Goal: Information Seeking & Learning: Learn about a topic

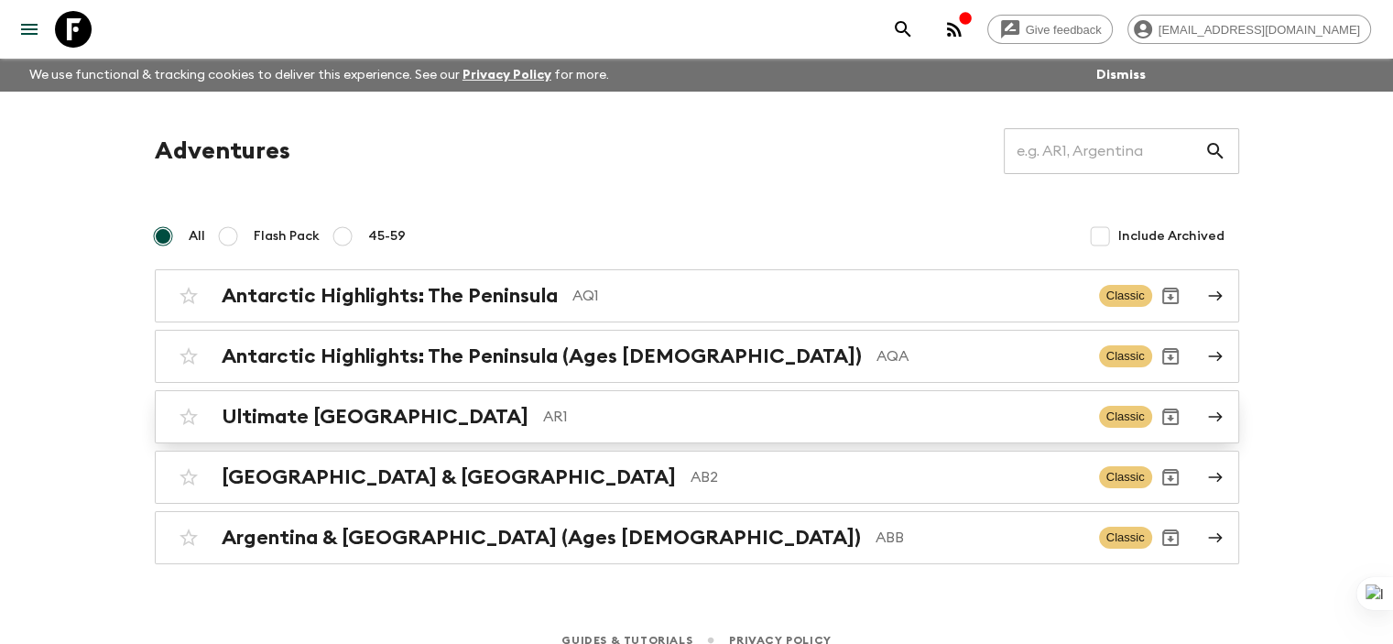
click at [366, 430] on div "Ultimate Argentina AR1 Classic" at bounding box center [661, 416] width 982 height 37
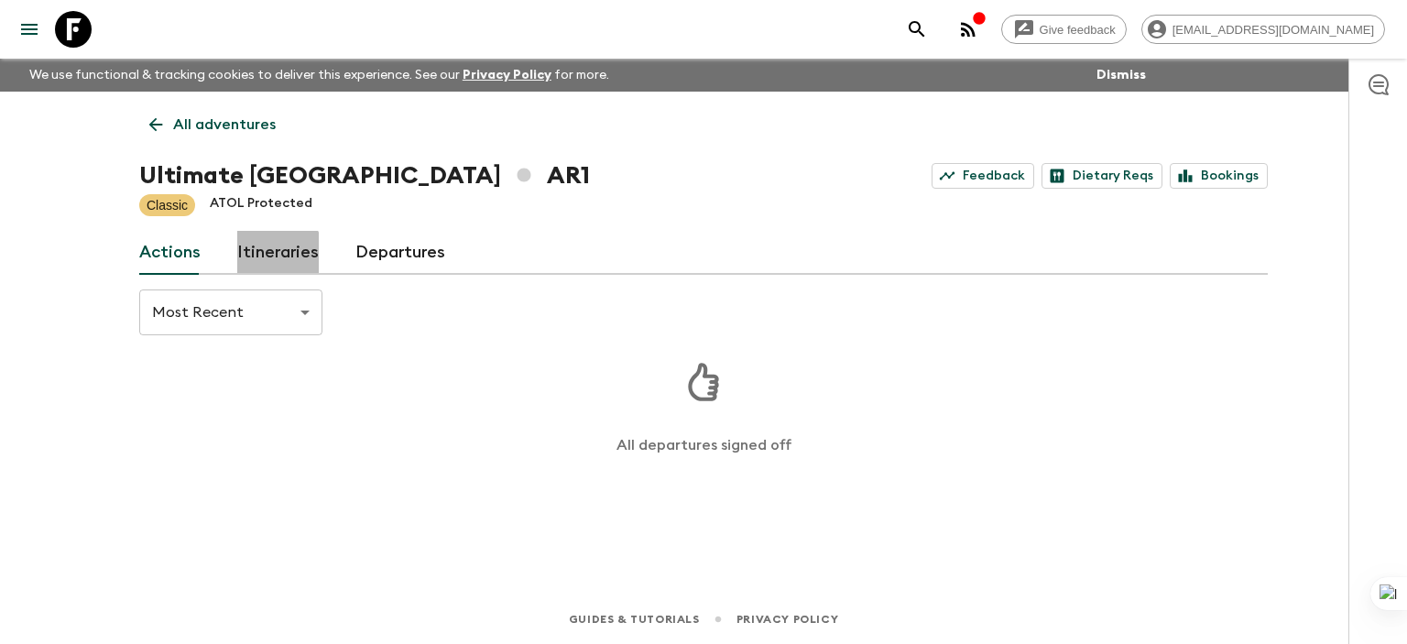
click at [275, 255] on link "Itineraries" at bounding box center [278, 253] width 82 height 44
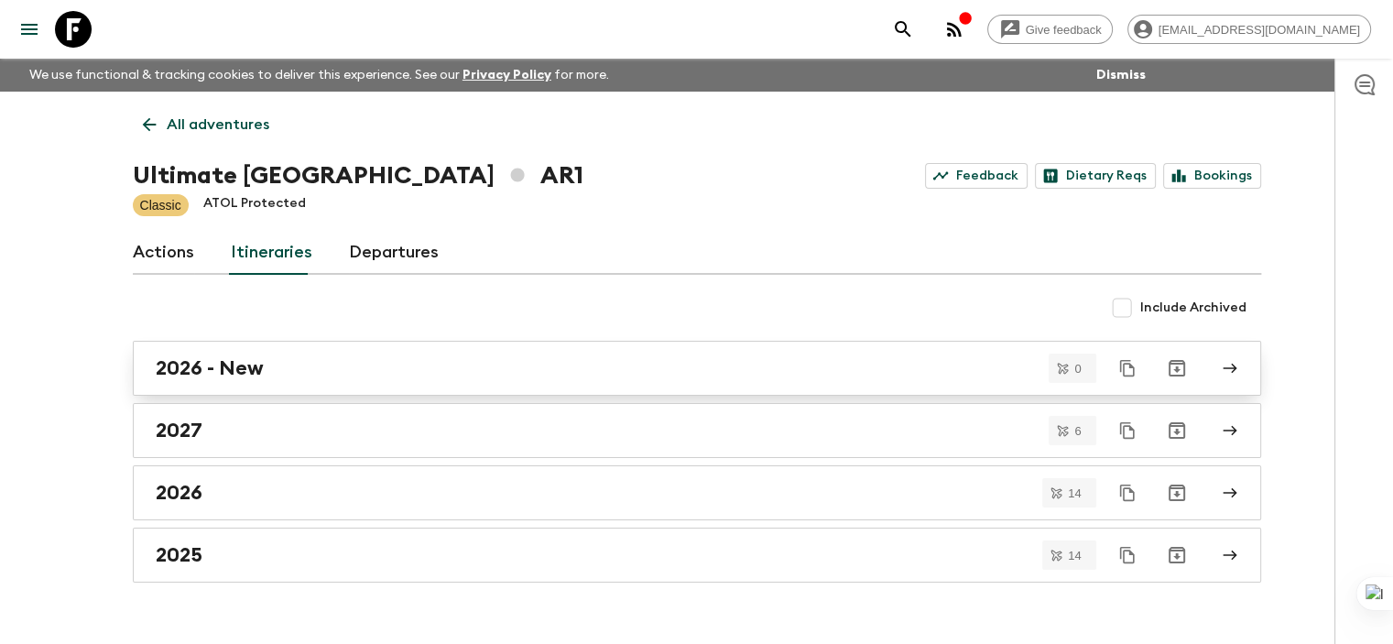
click at [506, 370] on div "2026 - New" at bounding box center [680, 368] width 1048 height 24
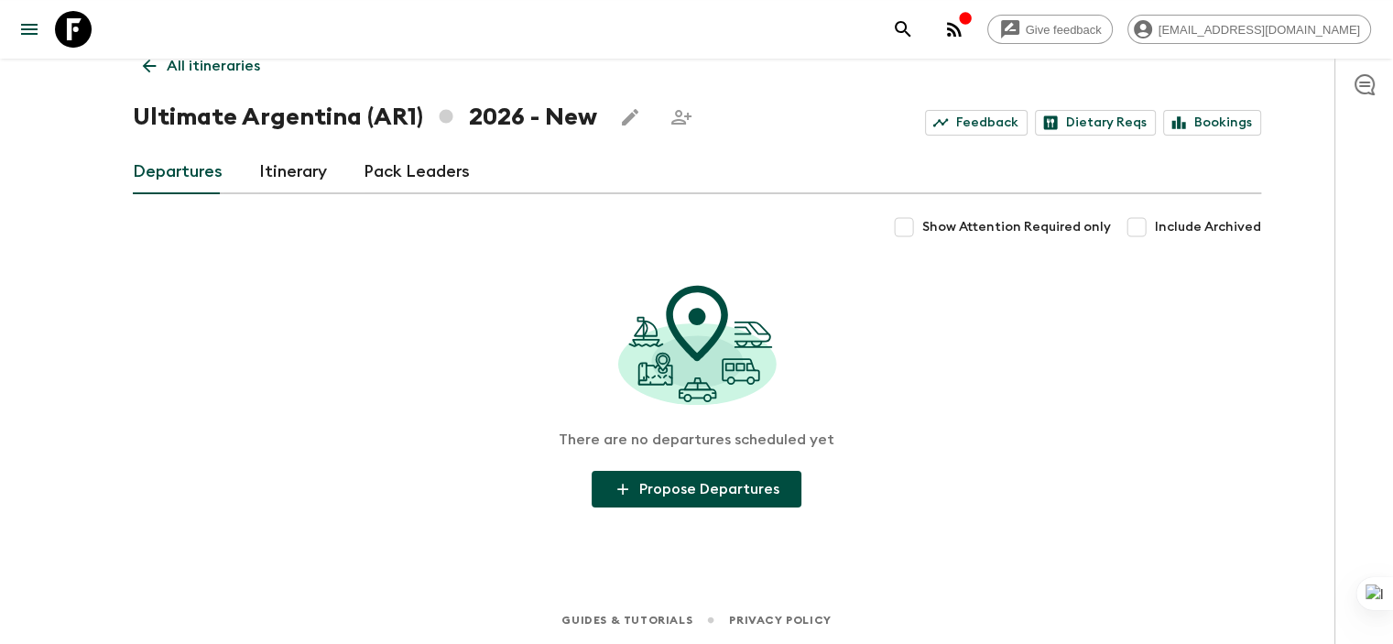
scroll to position [58, 0]
click at [288, 159] on link "Itinerary" at bounding box center [293, 173] width 68 height 44
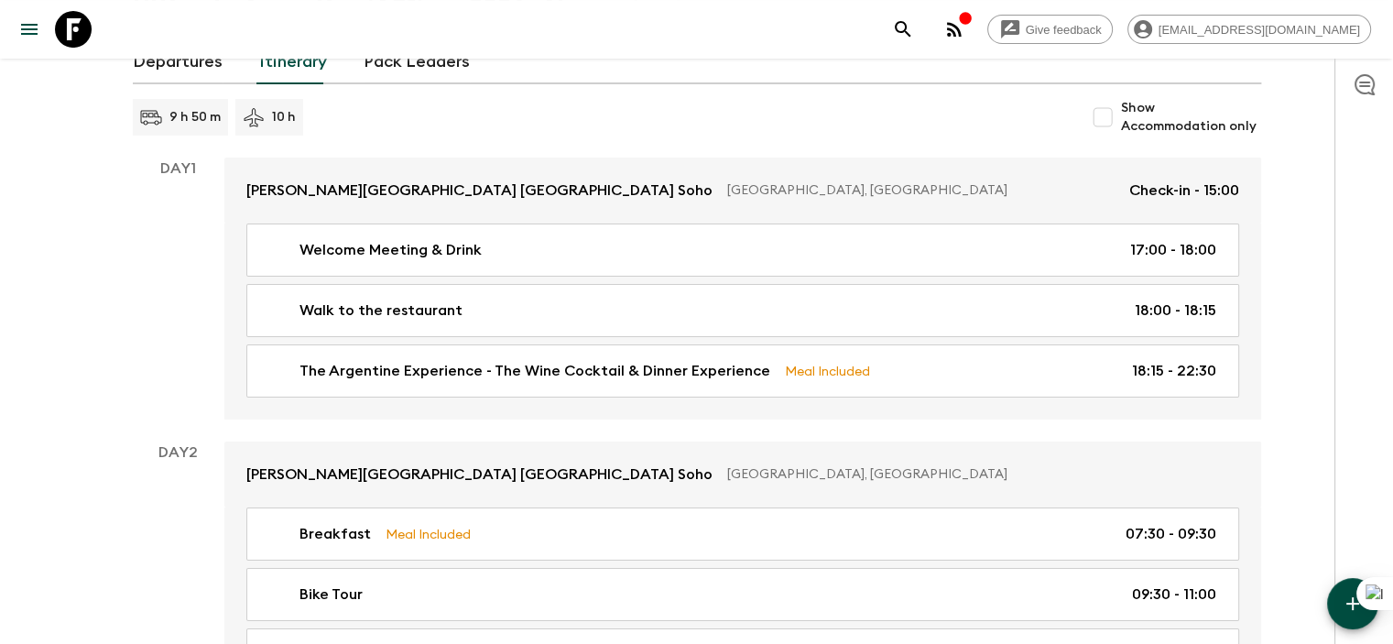
scroll to position [172, 0]
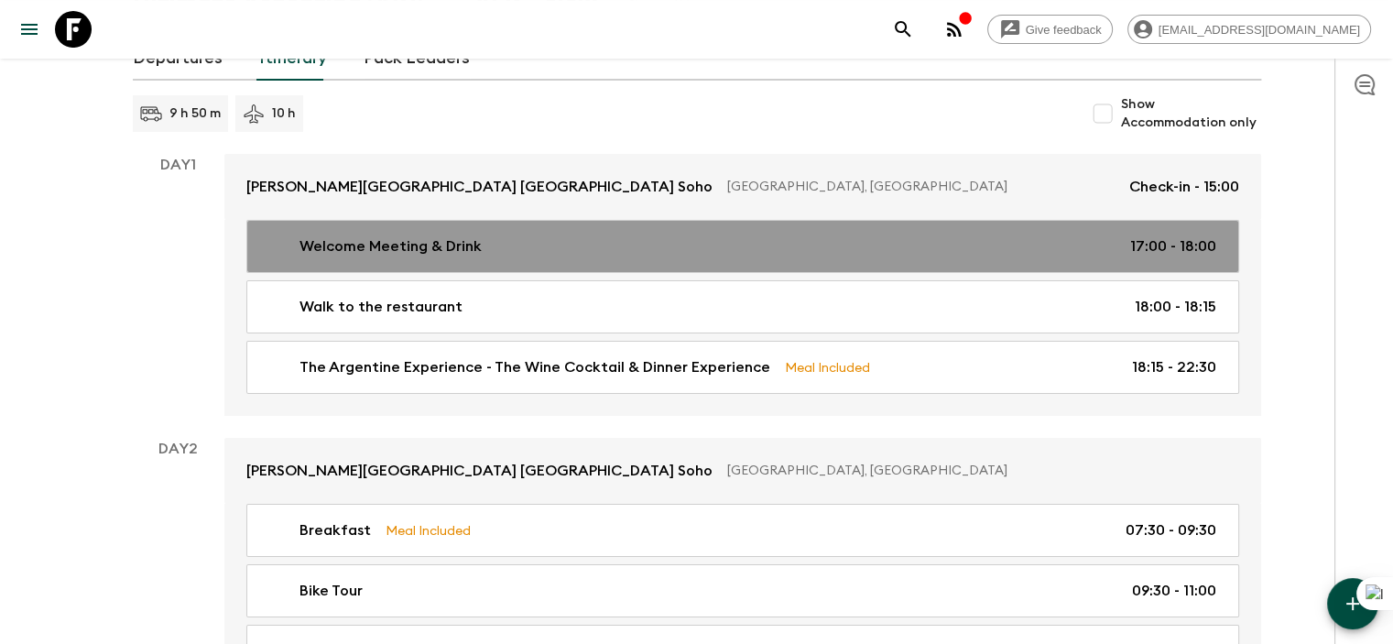
click at [548, 260] on link "Welcome Meeting & Drink 17:00 - 18:00" at bounding box center [742, 246] width 993 height 53
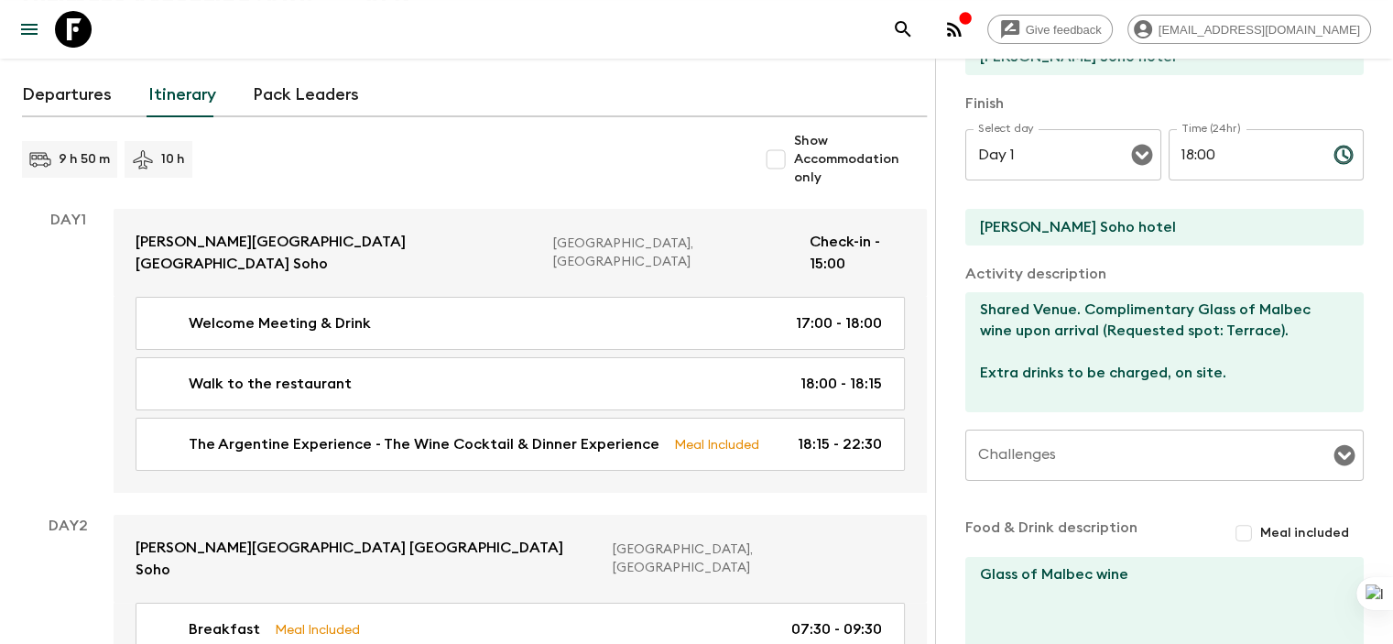
scroll to position [419, 0]
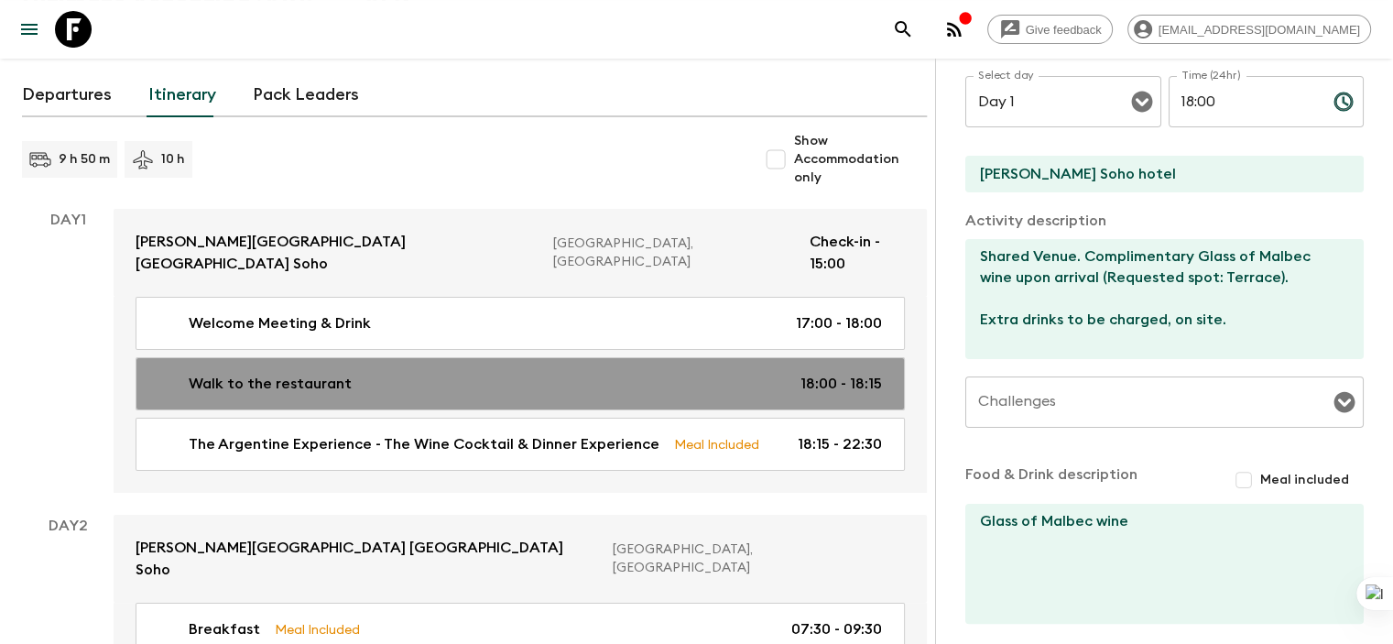
click at [538, 373] on div "Walk to the restaurant 18:00 - 18:15" at bounding box center [516, 384] width 731 height 22
type input "Walk to the restaurant"
type input "[PERSON_NAME][GEOGRAPHIC_DATA]"
type input "Restaurant"
type textarea "Walking Distance venue (14 minutes by feet, 1 km - 10 blocks away from [PERSON_…"
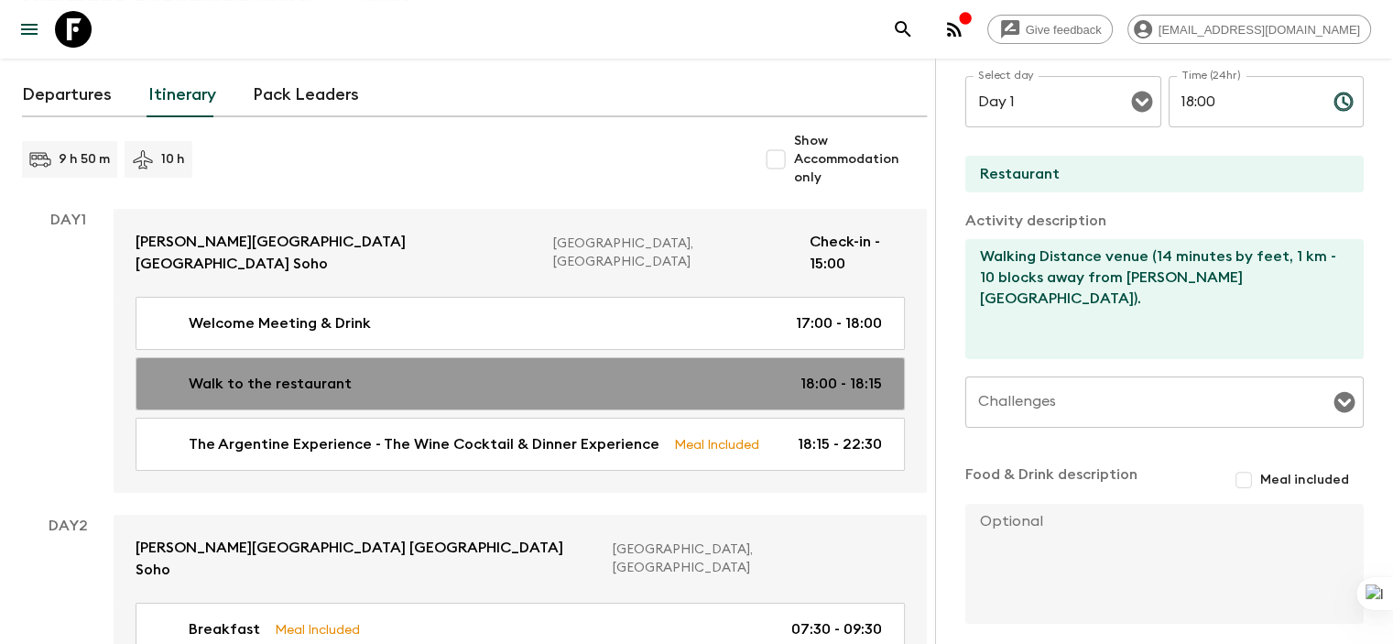
type input "18:00"
type input "18:15"
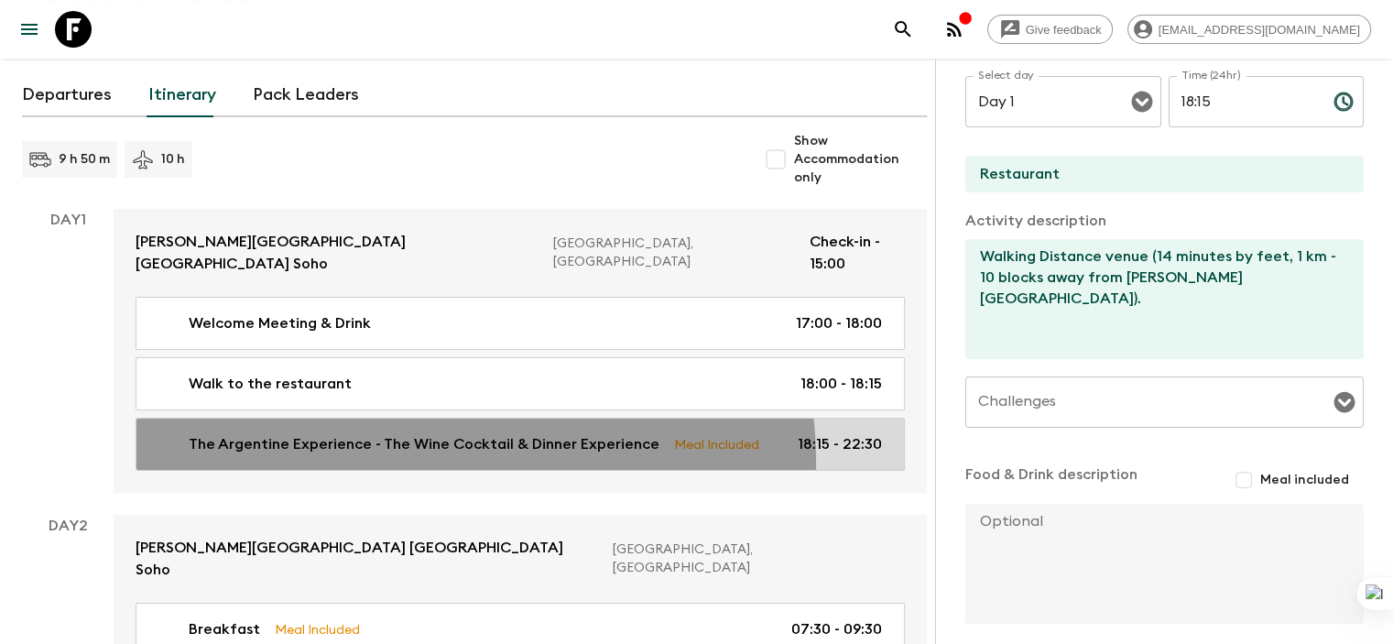
click at [400, 440] on p "The Argentine Experience - The Wine Cocktail & Dinner Experience" at bounding box center [424, 444] width 471 height 22
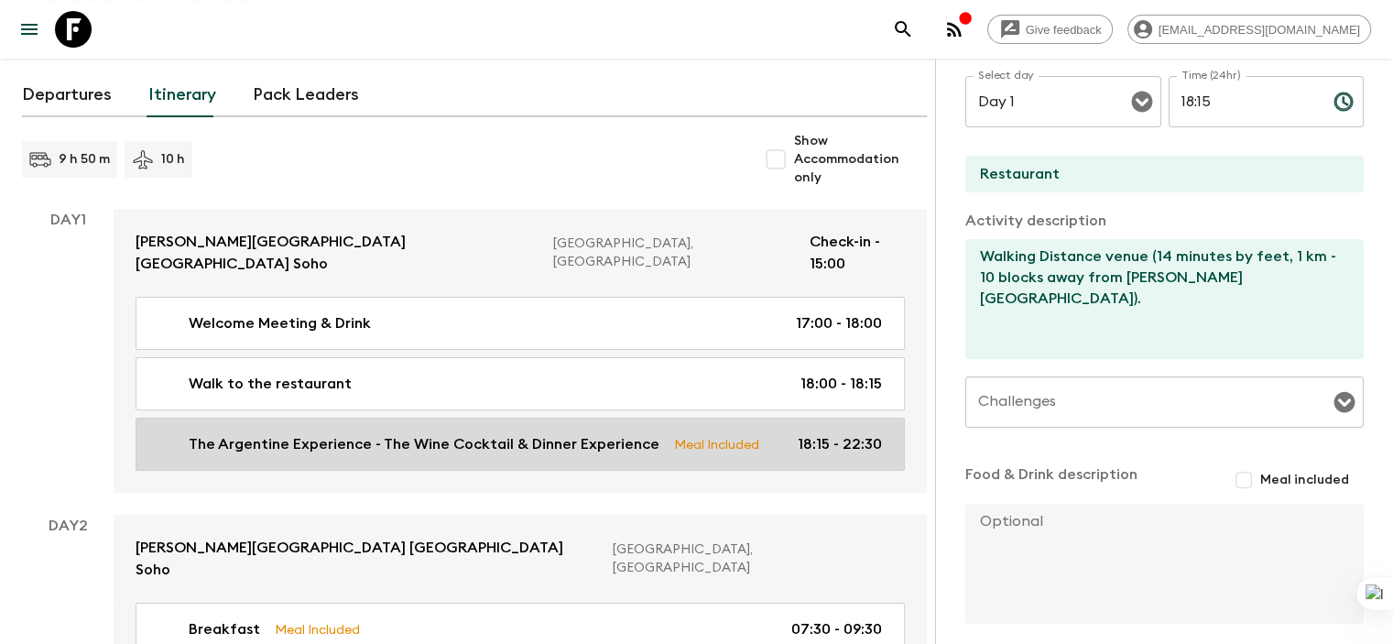
type input "The Argentine Experience - The Wine Cocktail & Dinner Experience"
type input "Restaurant"
type textarea "Loremipsumd sit ametconse 1-adipis, 82-elit seddoe tempori utla. Etdo ma ali e …"
checkbox input "true"
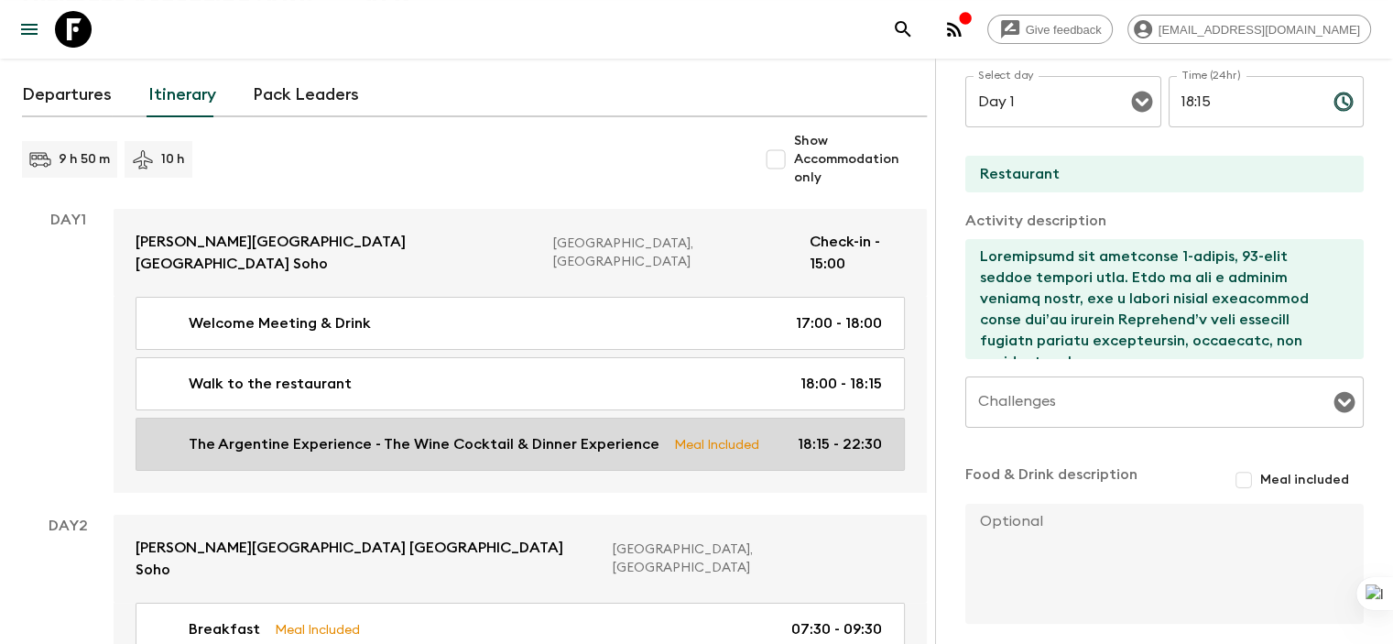
type input "18:15"
type input "22:30"
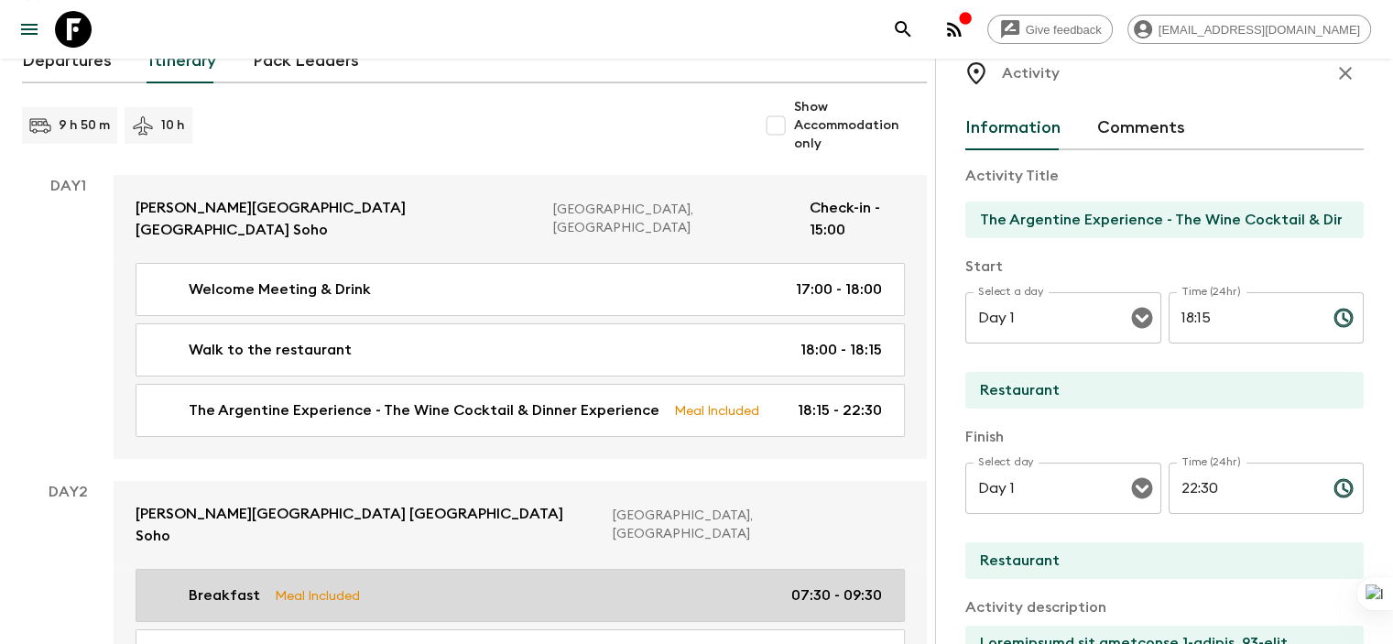
scroll to position [193, 0]
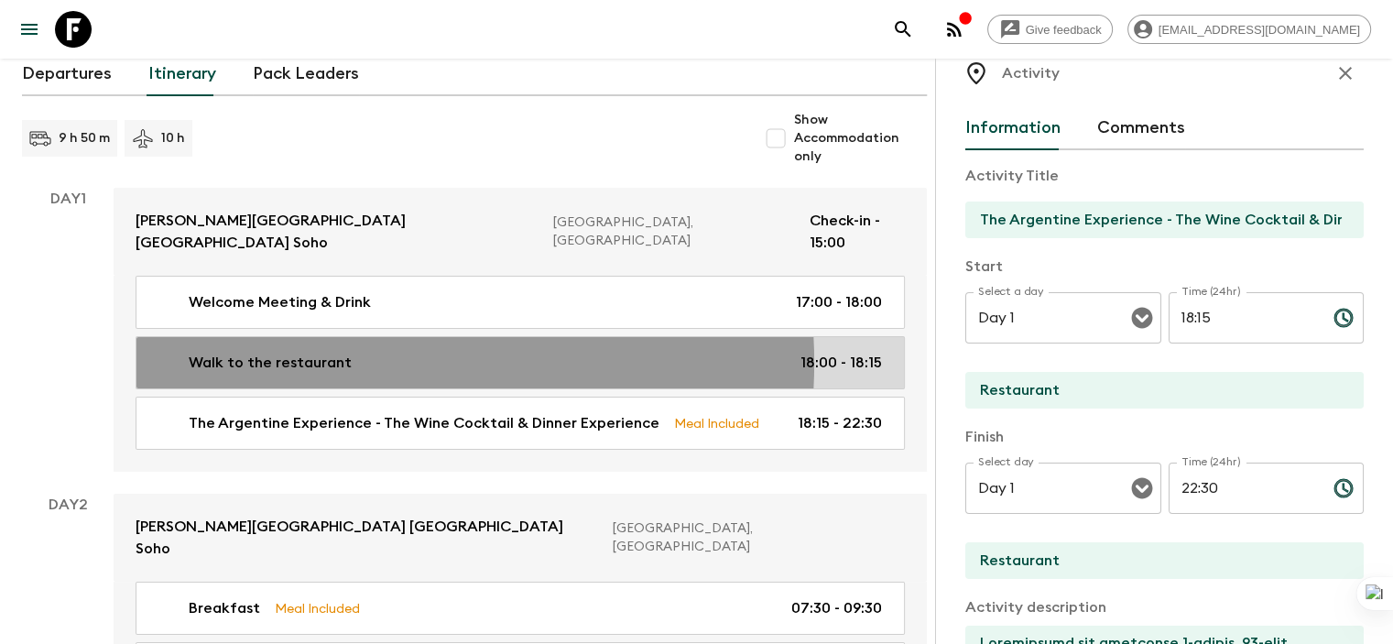
click at [352, 352] on div "Walk to the restaurant 18:00 - 18:15" at bounding box center [516, 363] width 731 height 22
type input "Walk to the restaurant"
type input "[PERSON_NAME][GEOGRAPHIC_DATA]"
type textarea "Walking Distance venue (14 minutes by feet, 1 km - 10 blocks away from [PERSON_…"
checkbox input "false"
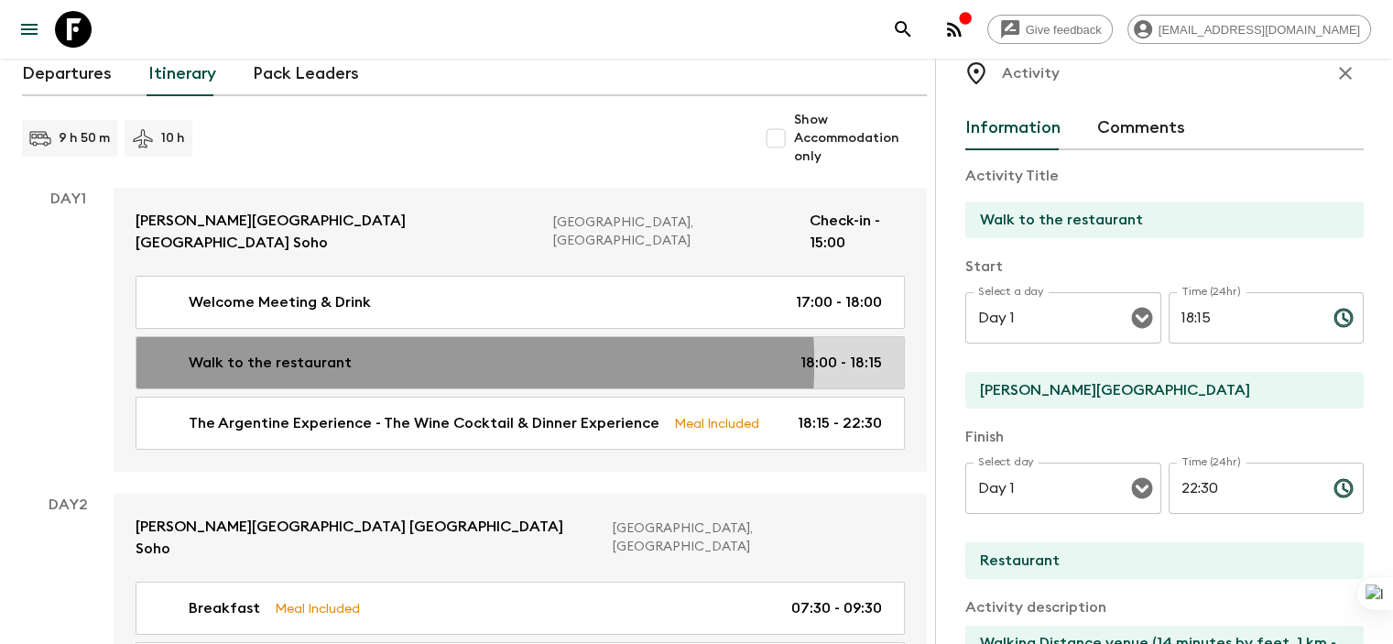
type input "18:00"
type input "18:15"
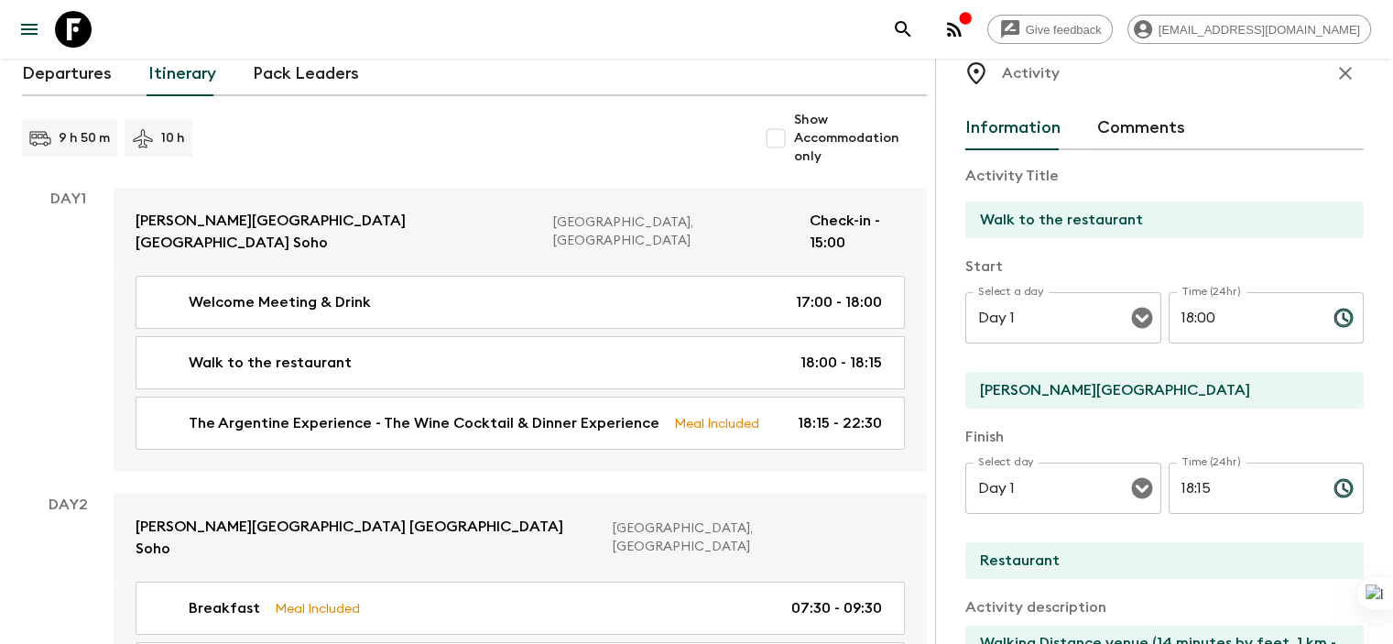
scroll to position [201, 0]
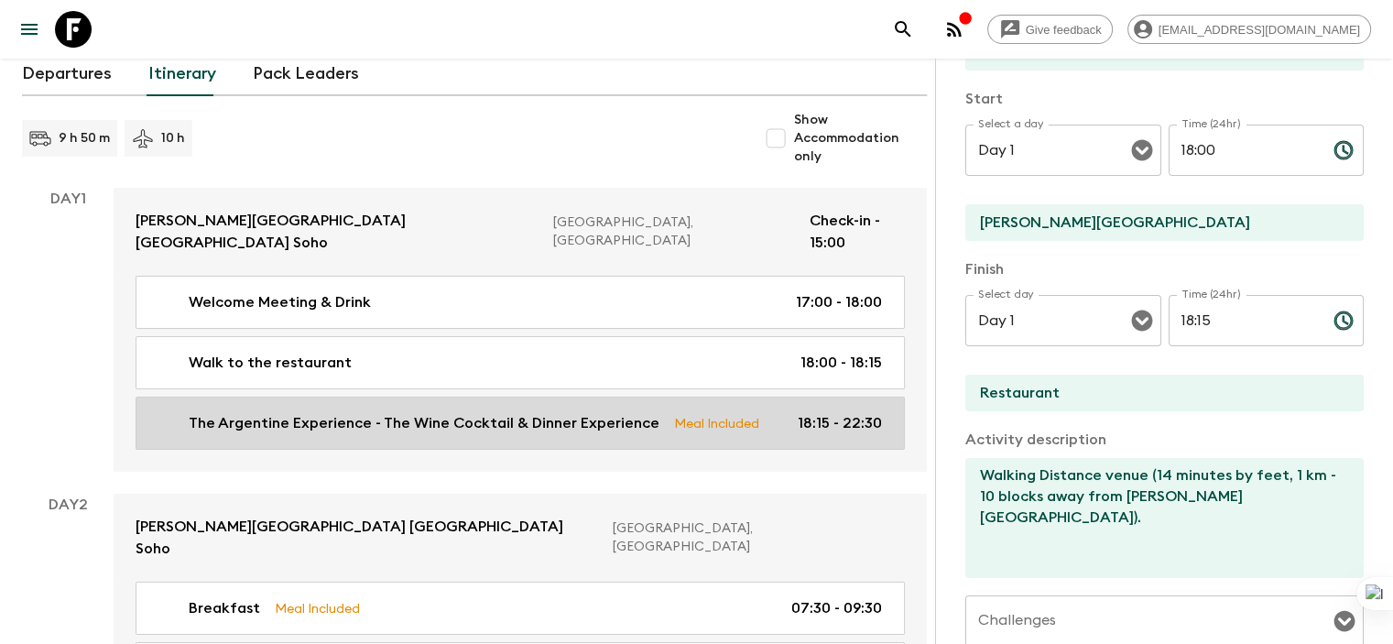
click at [410, 412] on p "The Argentine Experience - The Wine Cocktail & Dinner Experience" at bounding box center [424, 423] width 471 height 22
type input "The Argentine Experience - The Wine Cocktail & Dinner Experience"
type input "Restaurant"
type textarea "Loremipsumd sit ametconse 1-adipis, 82-elit seddoe tempori utla. Etdo ma ali e …"
checkbox input "true"
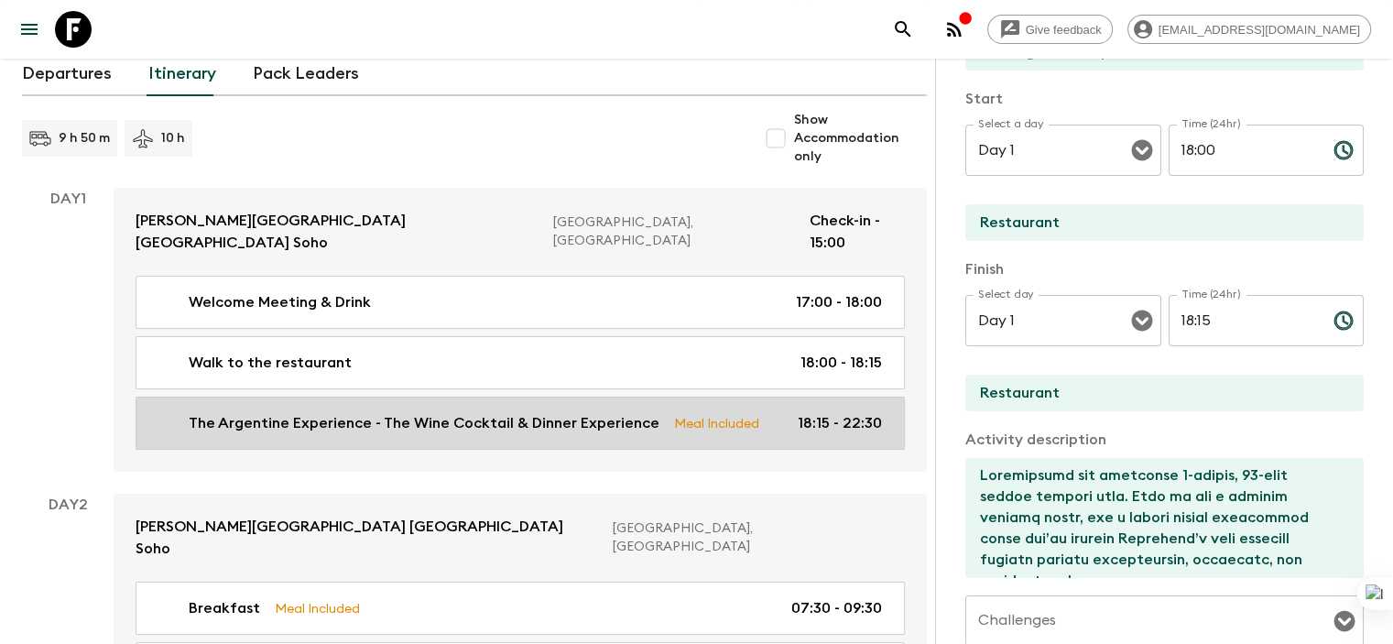
type input "18:15"
type input "22:30"
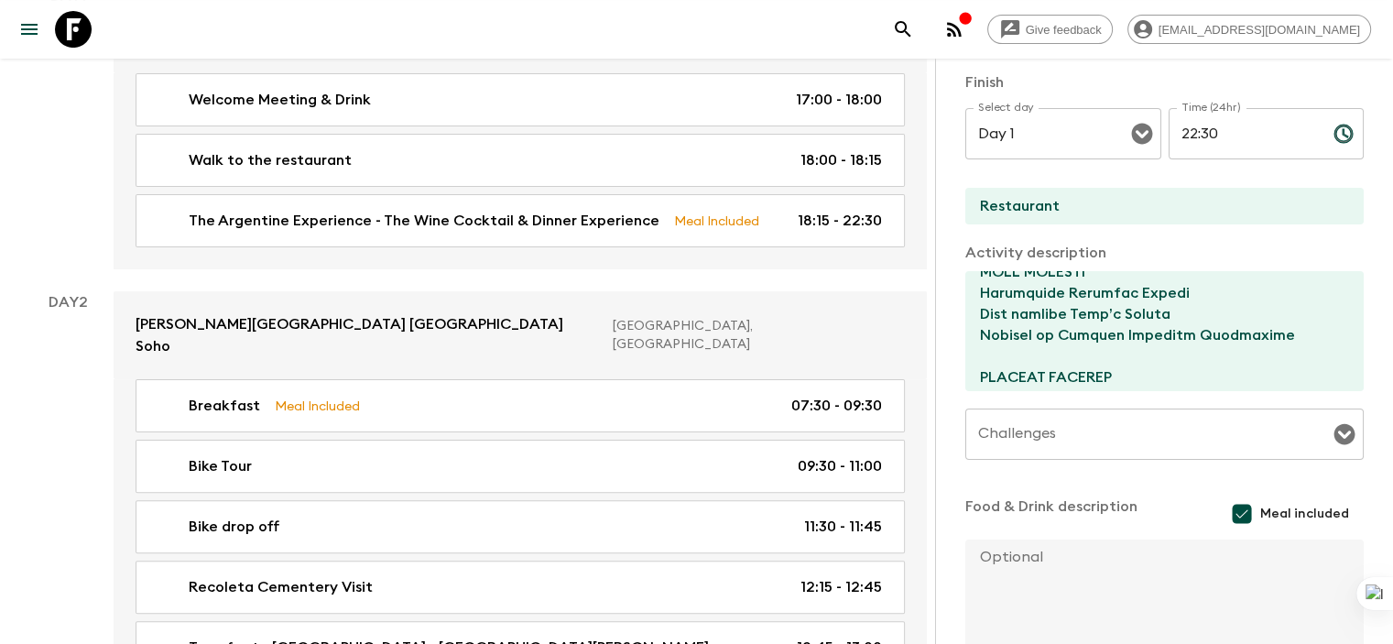
scroll to position [414, 0]
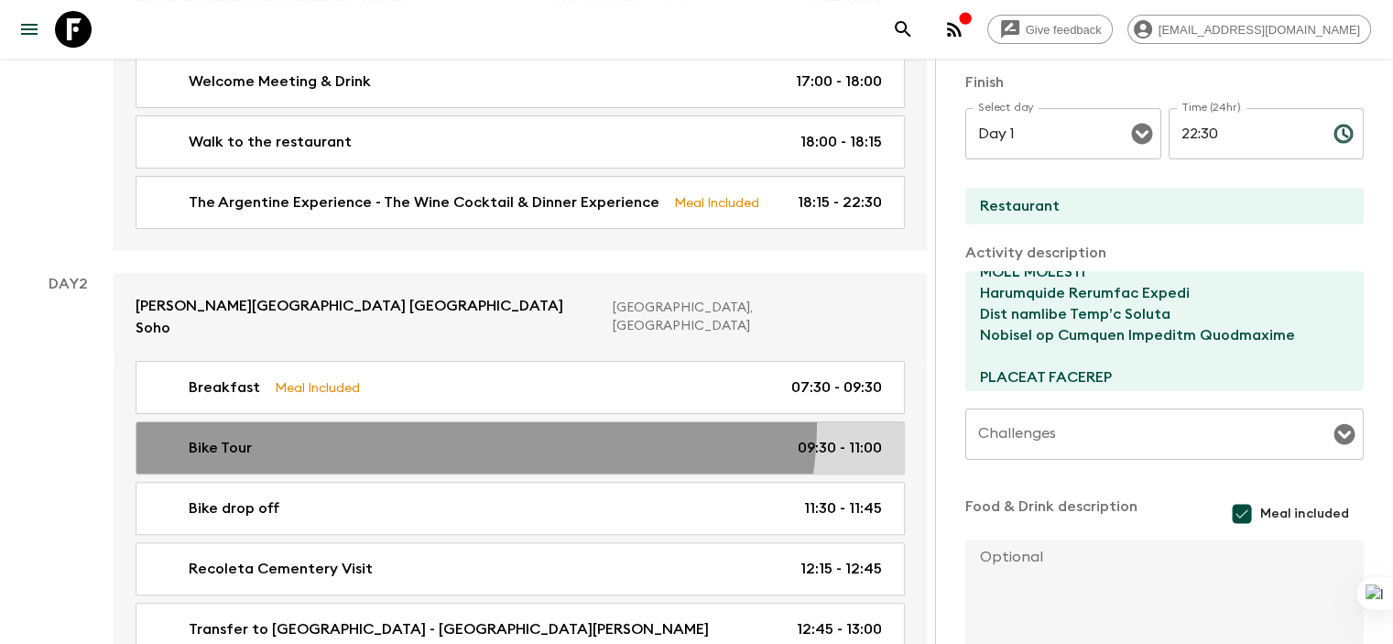
click at [454, 421] on link "Bike Tour 09:30 - 11:00" at bounding box center [520, 447] width 769 height 53
type input "Bike Tour"
type input "[PERSON_NAME] Soho hotel"
type input "Recoleta"
type textarea "Starting ride from hotel, ending in Recoleta - Includes helmets + bikes mechani…"
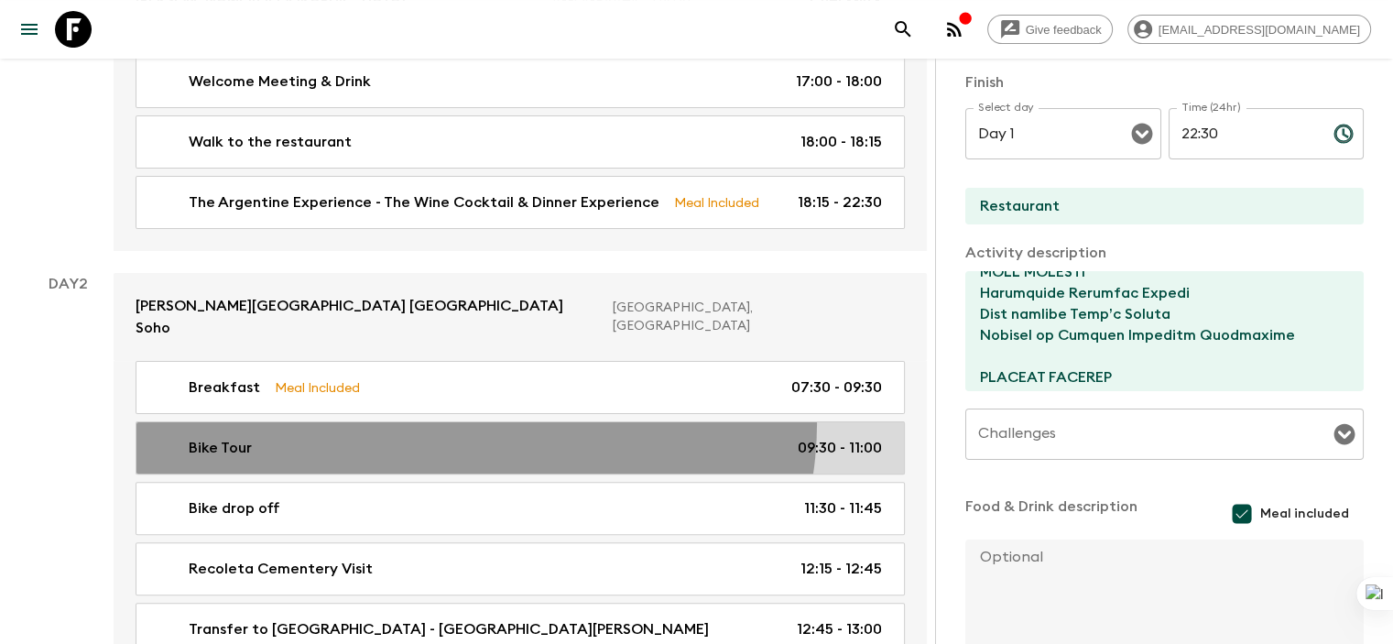
checkbox input "false"
type textarea "mineral water"
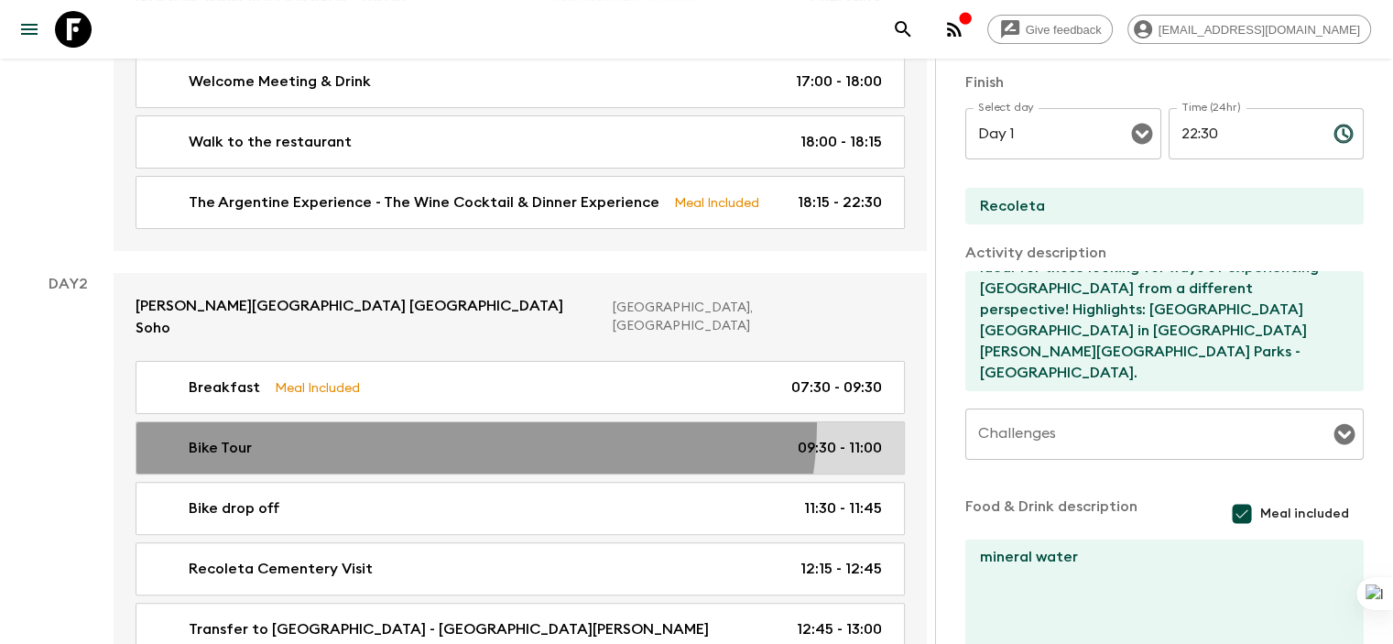
type input "Day 2"
type input "09:30"
type input "Day 2"
type input "11:00"
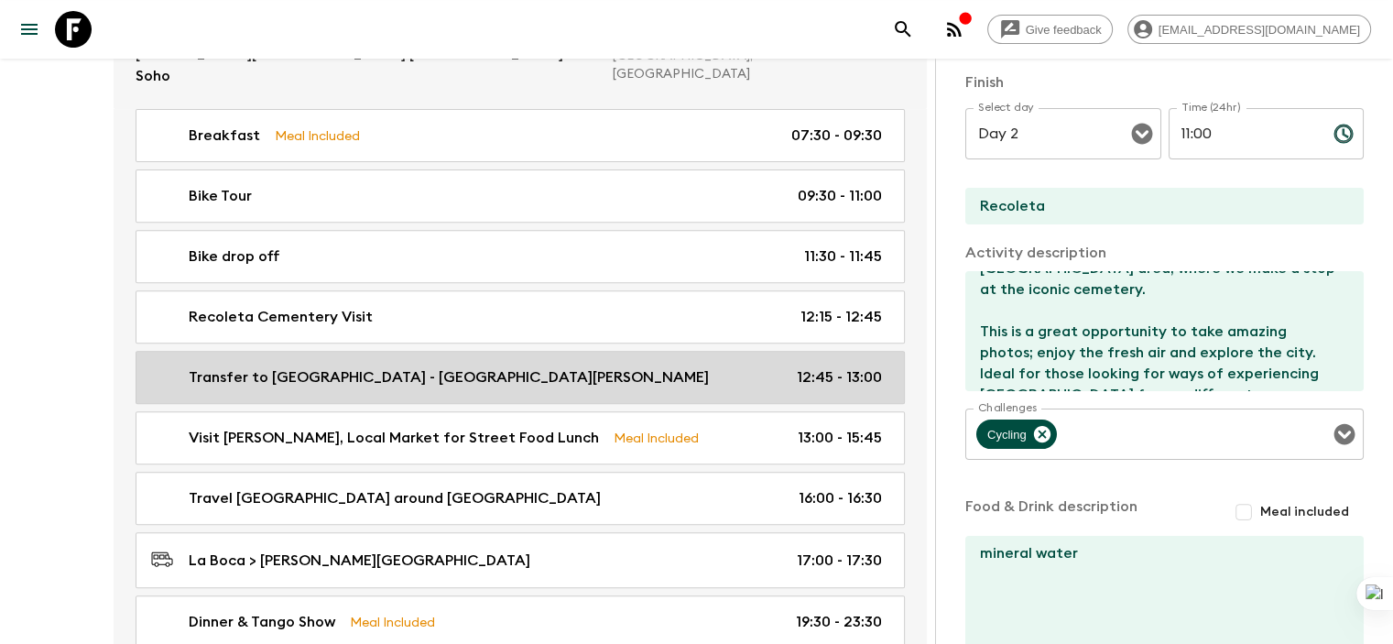
scroll to position [667, 0]
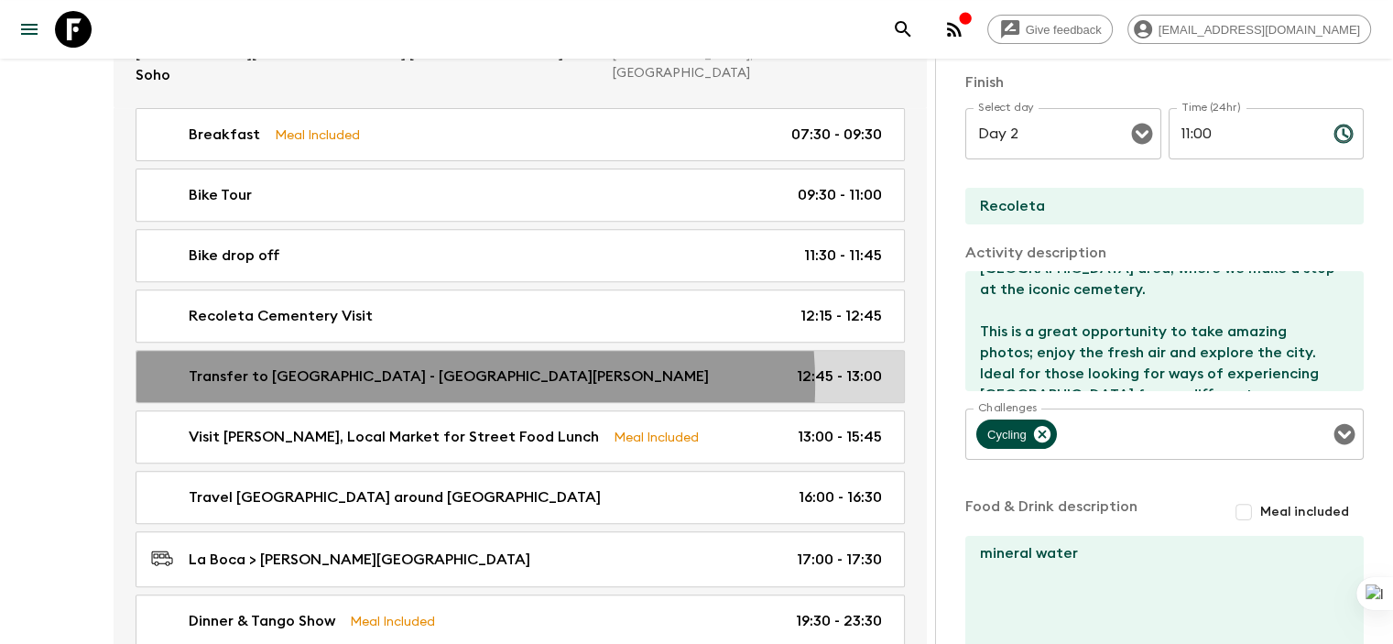
click at [429, 365] on p "Transfer to [GEOGRAPHIC_DATA] - [GEOGRAPHIC_DATA][PERSON_NAME]" at bounding box center [449, 376] width 520 height 22
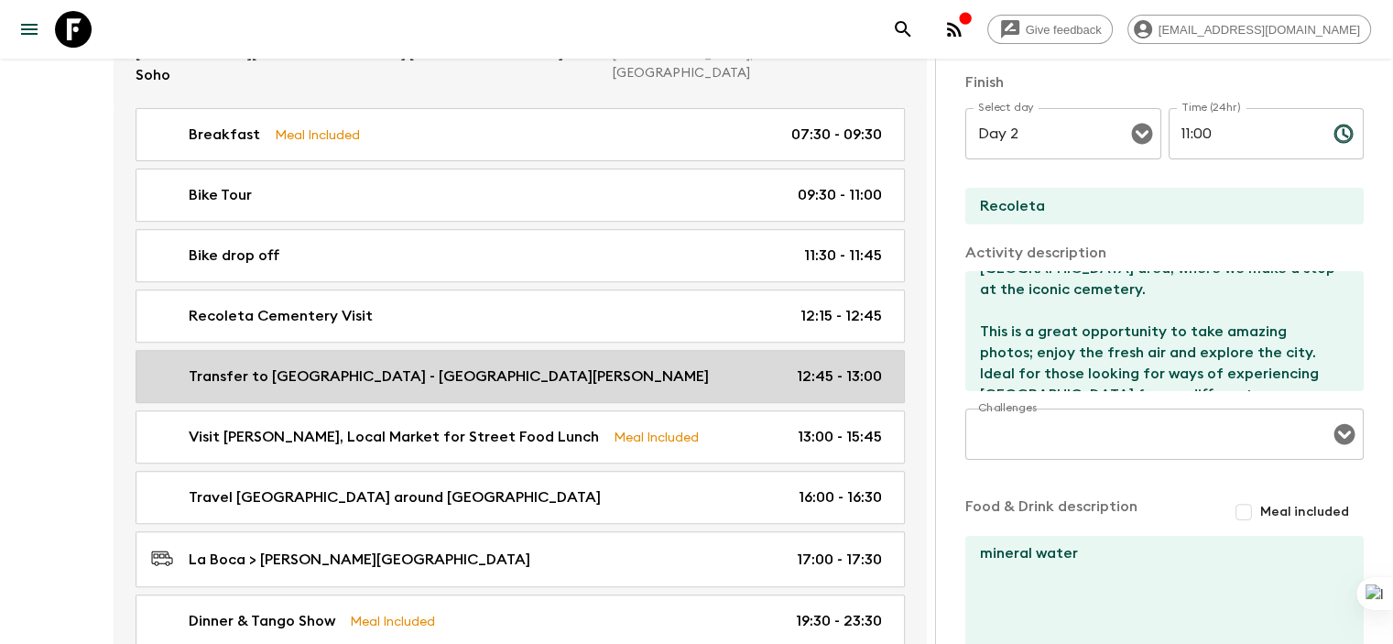
type input "Transfer to [GEOGRAPHIC_DATA] - [GEOGRAPHIC_DATA][PERSON_NAME]"
type input "Recoleta"
type textarea "Historical Site - [GEOGRAPHIC_DATA] - Private Service."
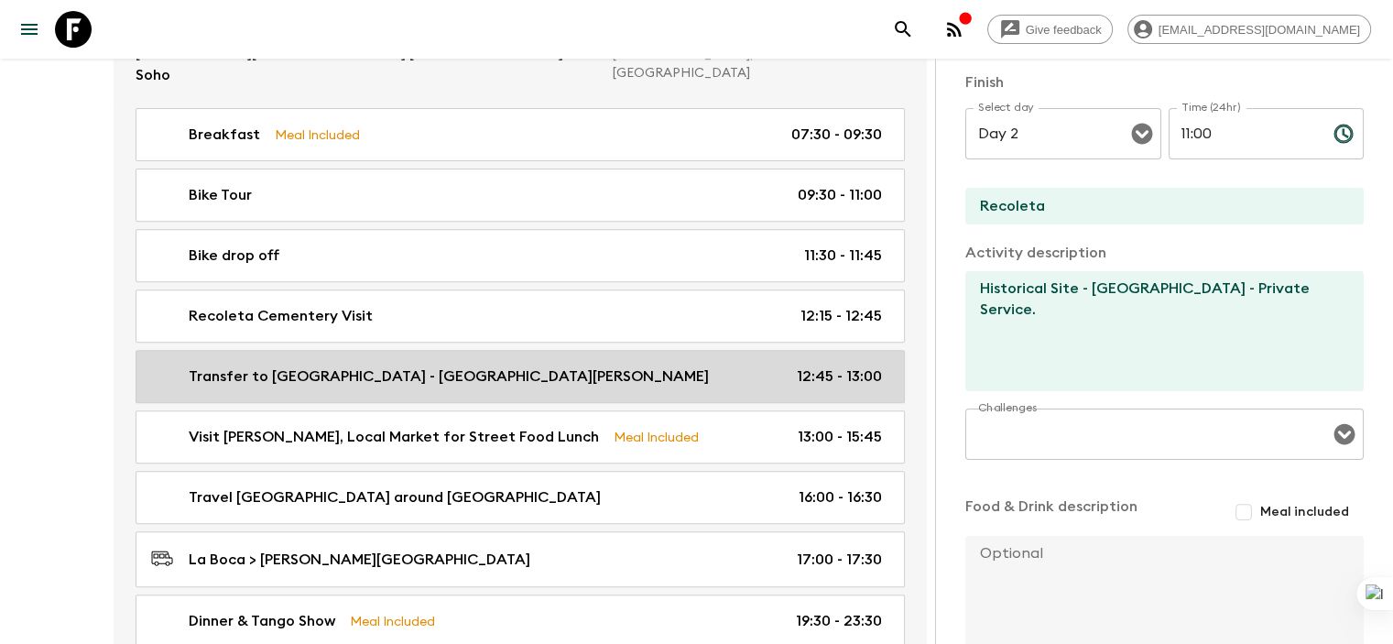
type input "12:45"
type input "13:00"
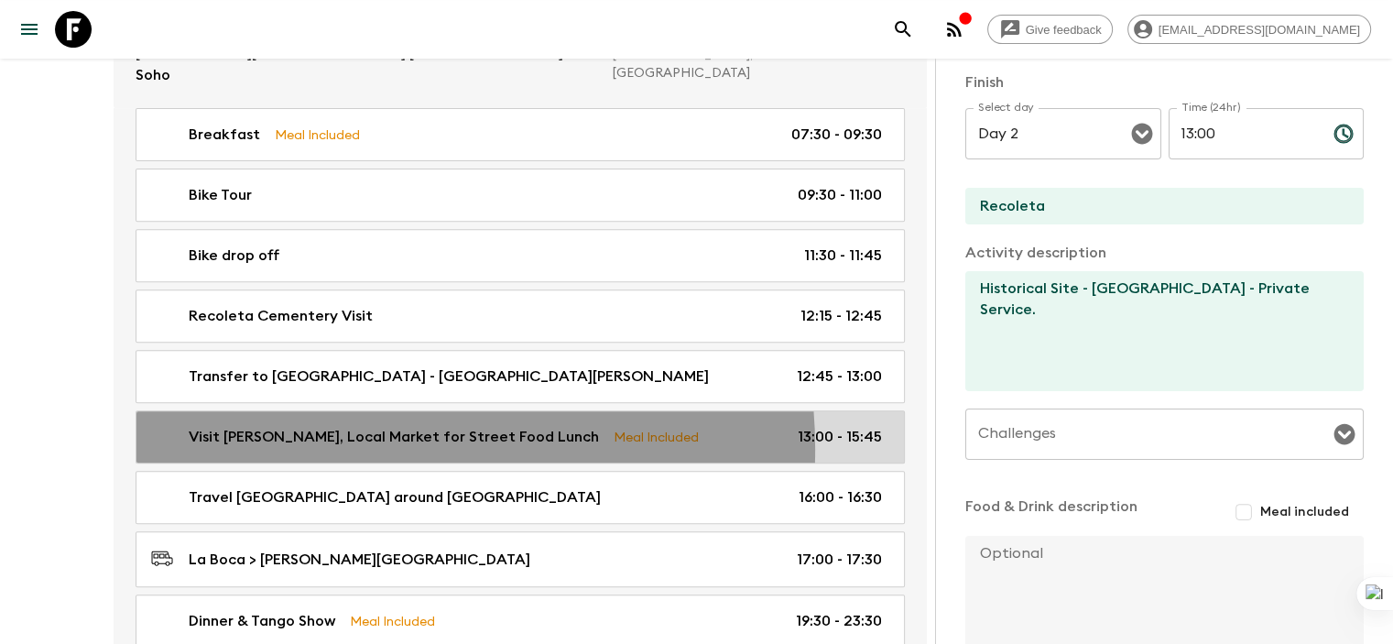
click at [348, 423] on link "Visit [PERSON_NAME], Local Market for Street Food Lunch Meal Included 13:00 - 1…" at bounding box center [520, 436] width 769 height 53
type input "Visit [PERSON_NAME], Local Market for Street Food Lunch"
type input "[PERSON_NAME]"
type textarea "Historical Site plus "family style" lunch - Shared Venues. Includes 1 Choripan …"
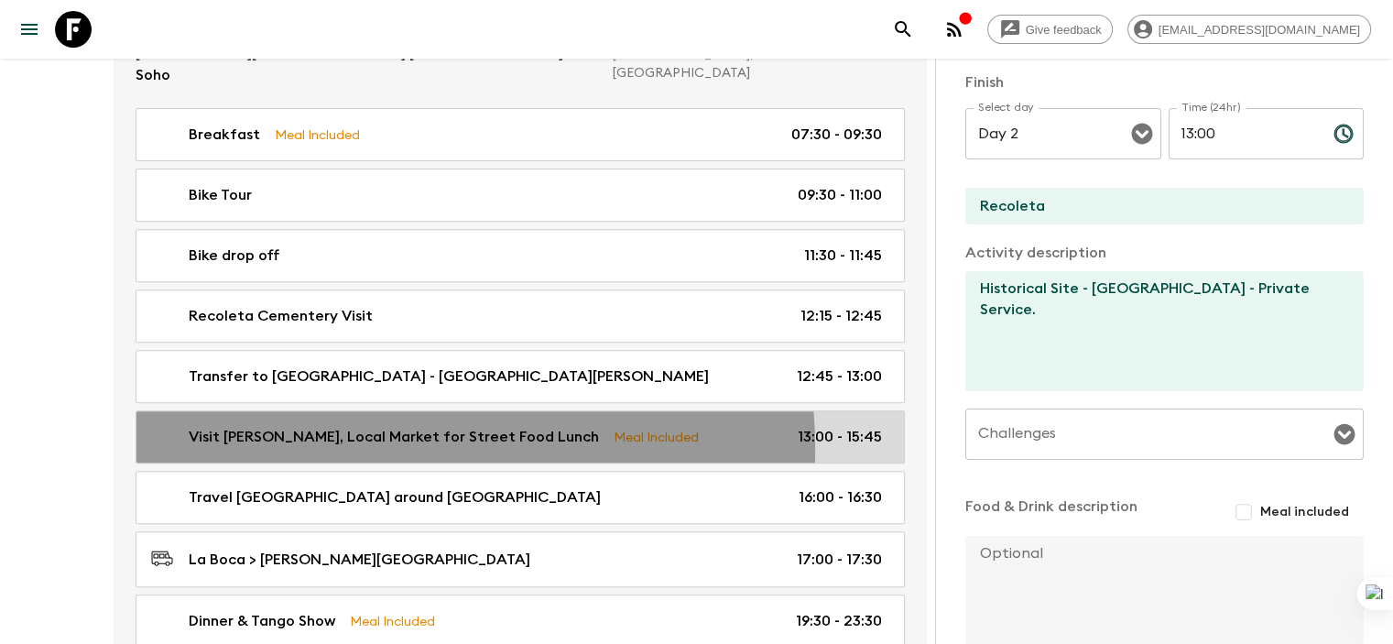
checkbox input "true"
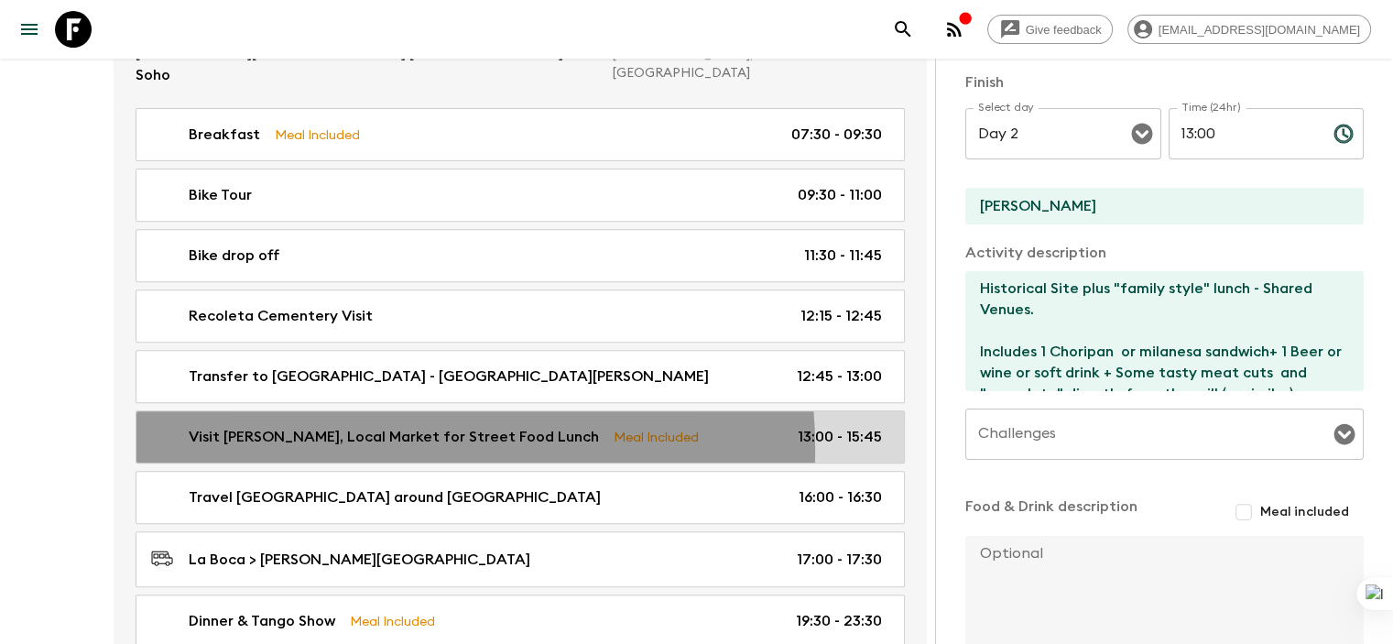
type input "13:00"
type input "15:45"
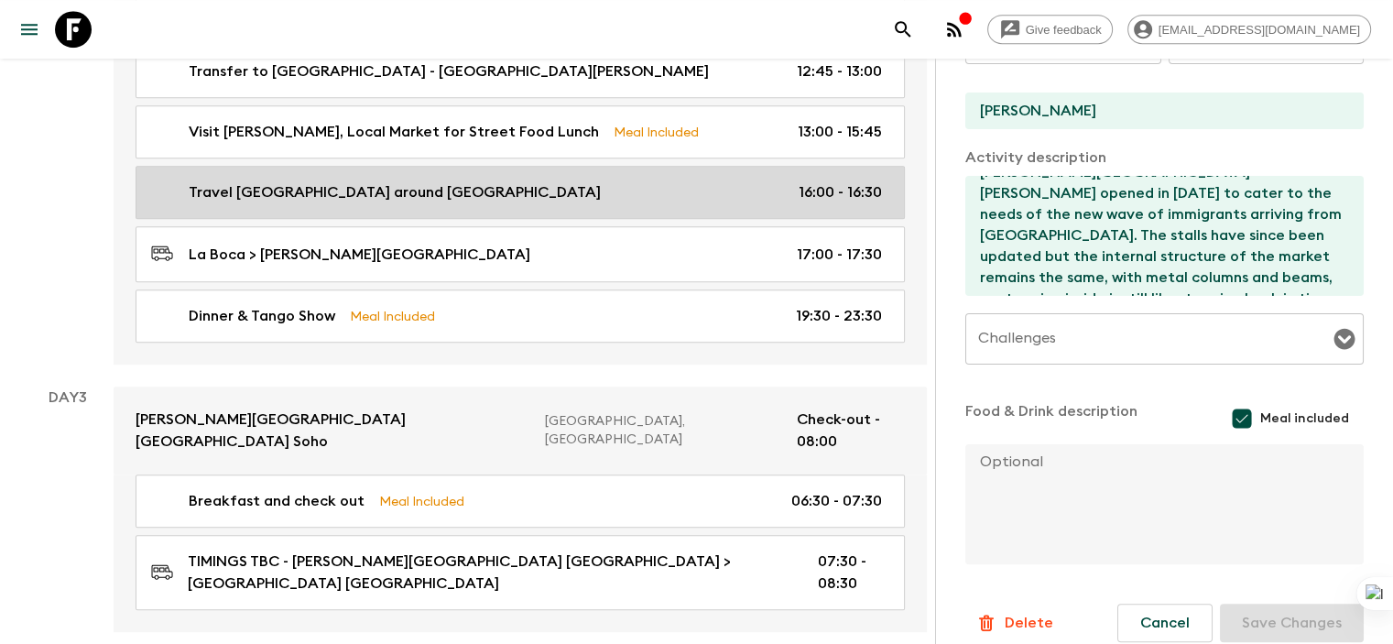
scroll to position [974, 0]
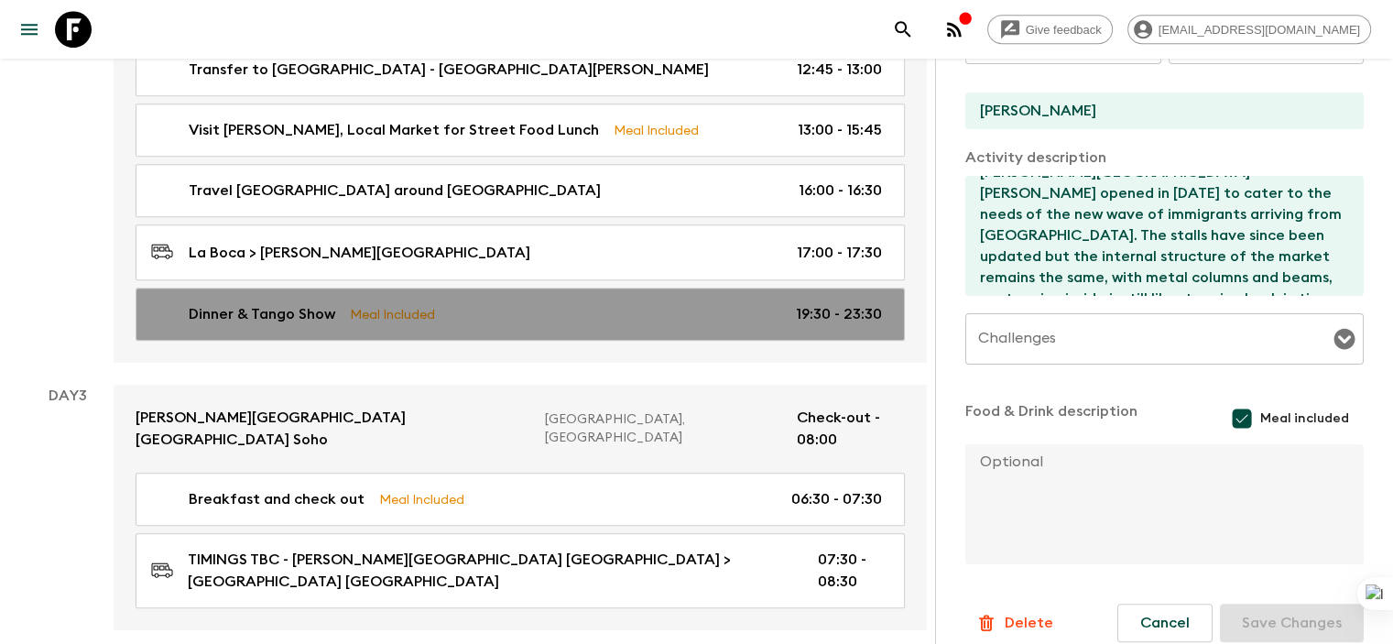
click at [534, 303] on div "Dinner & Tango Show Meal Included 19:30 - 23:30" at bounding box center [516, 314] width 731 height 22
type input "Dinner & Tango Show"
type input "Cafe Los Angelitos"
type textarea "3 course dinner & live Tango Show - Soft drinks and wine included. Short tango …"
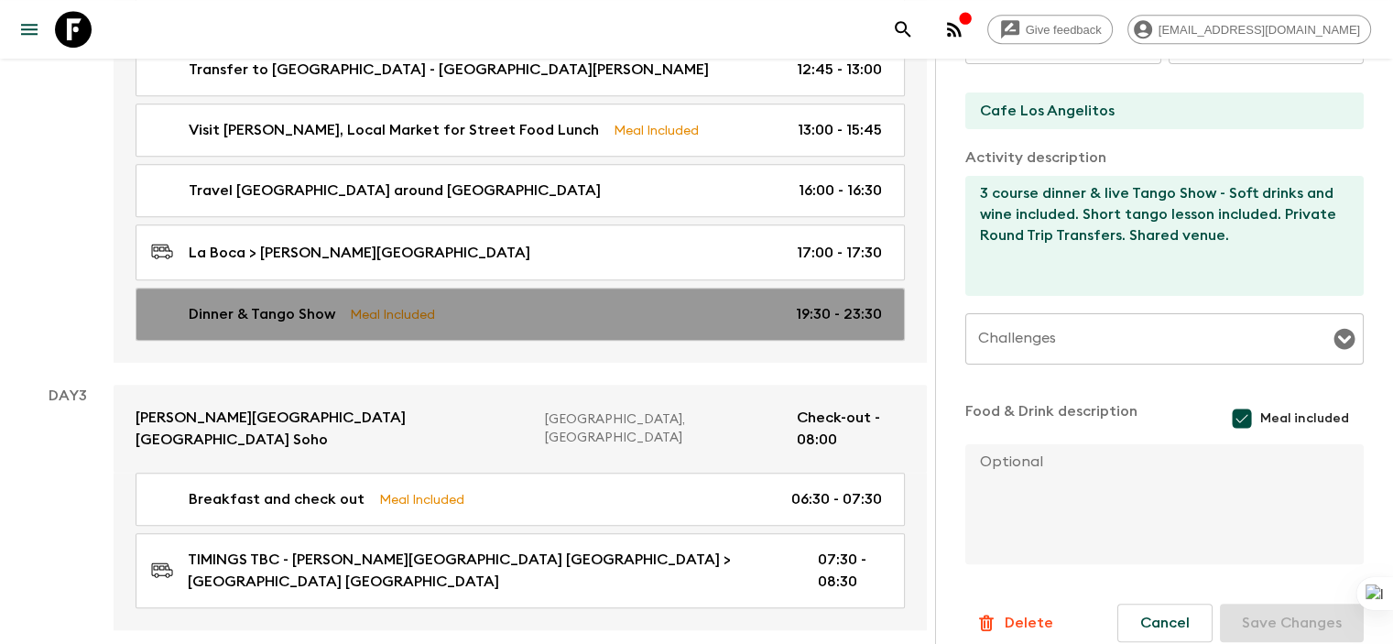
type input "19:30"
type input "23:30"
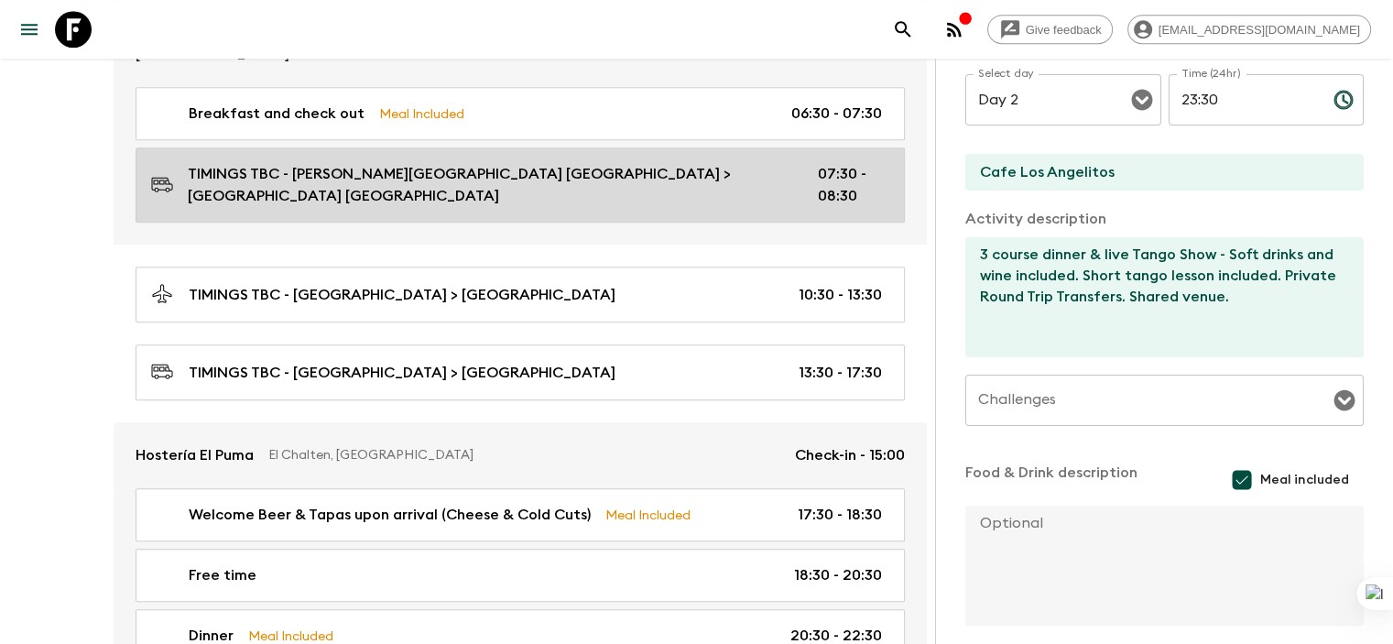
scroll to position [1408, 0]
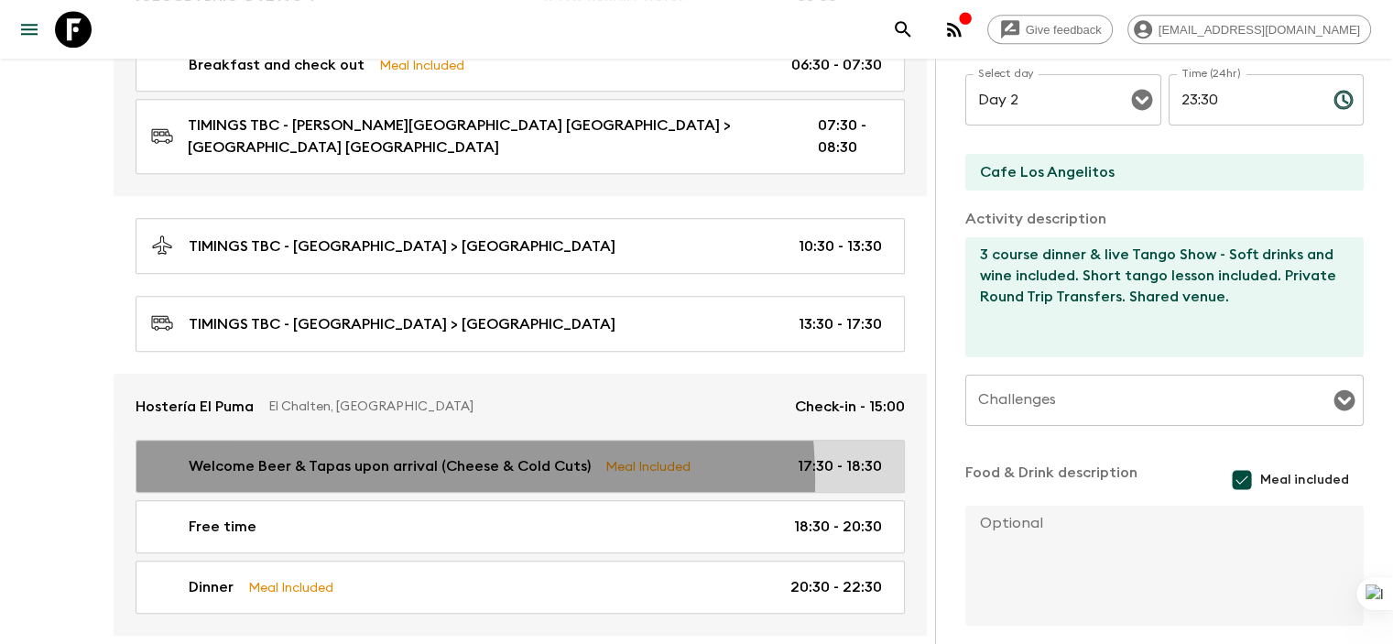
click at [369, 455] on p "Welcome Beer & Tapas upon arrival (Cheese & Cold Cuts)" at bounding box center [390, 466] width 402 height 22
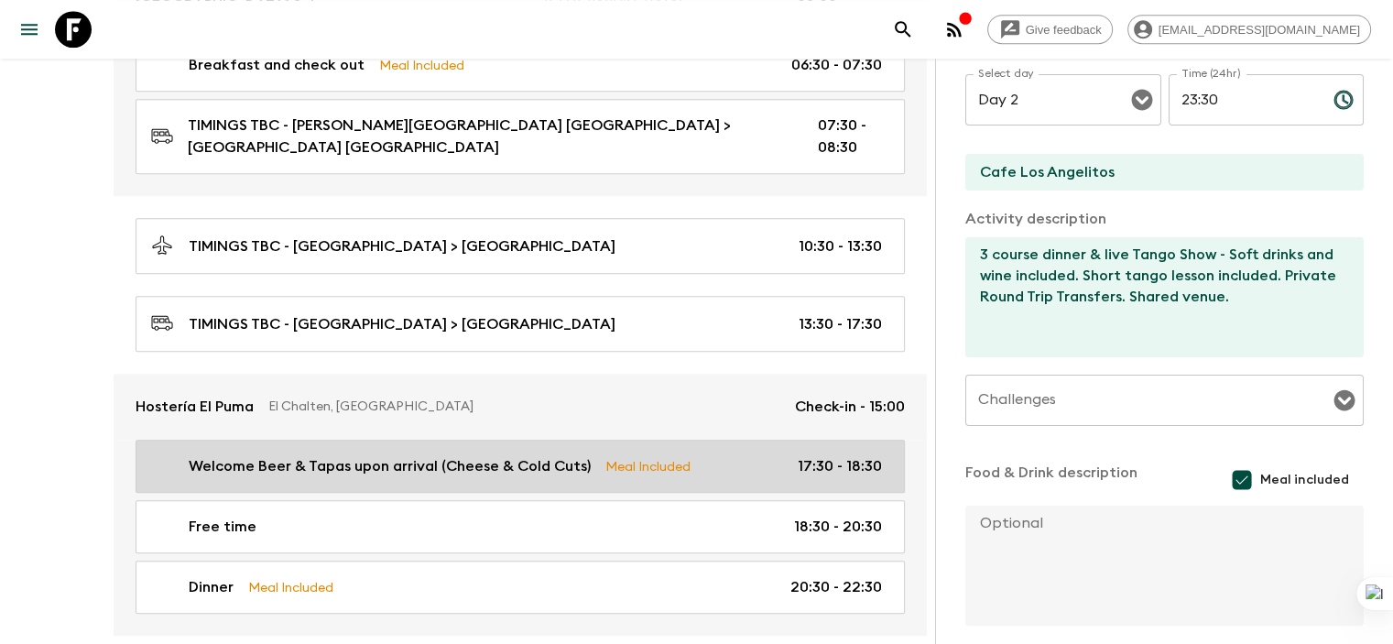
type input "Welcome Beer & Tapas upon arrival (Cheese & Cold Cuts)"
type input "Laguna Condor"
type input "Hostería El Puma"
type textarea "Welcome Beer & Tapas at the hotel upon arrival (Cheese & Cold Cuts) 1 Beer+ 1 s…"
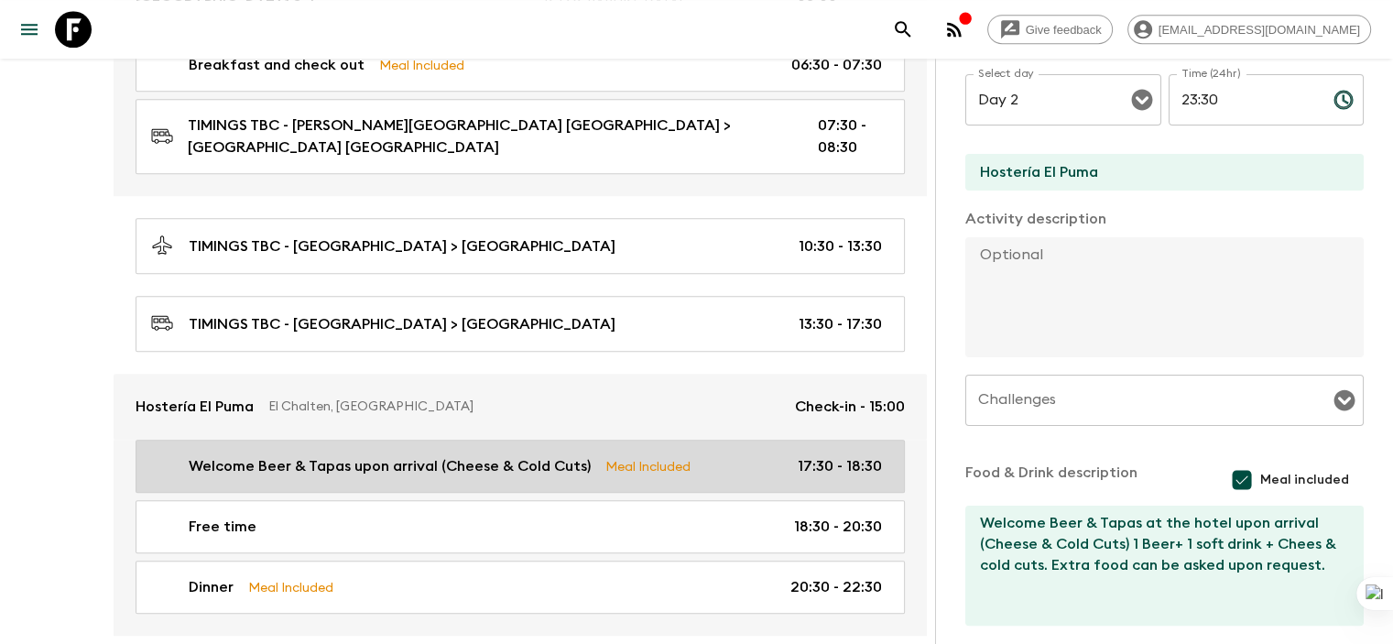
type input "Day 3"
type input "17:30"
type input "Day 3"
type input "18:30"
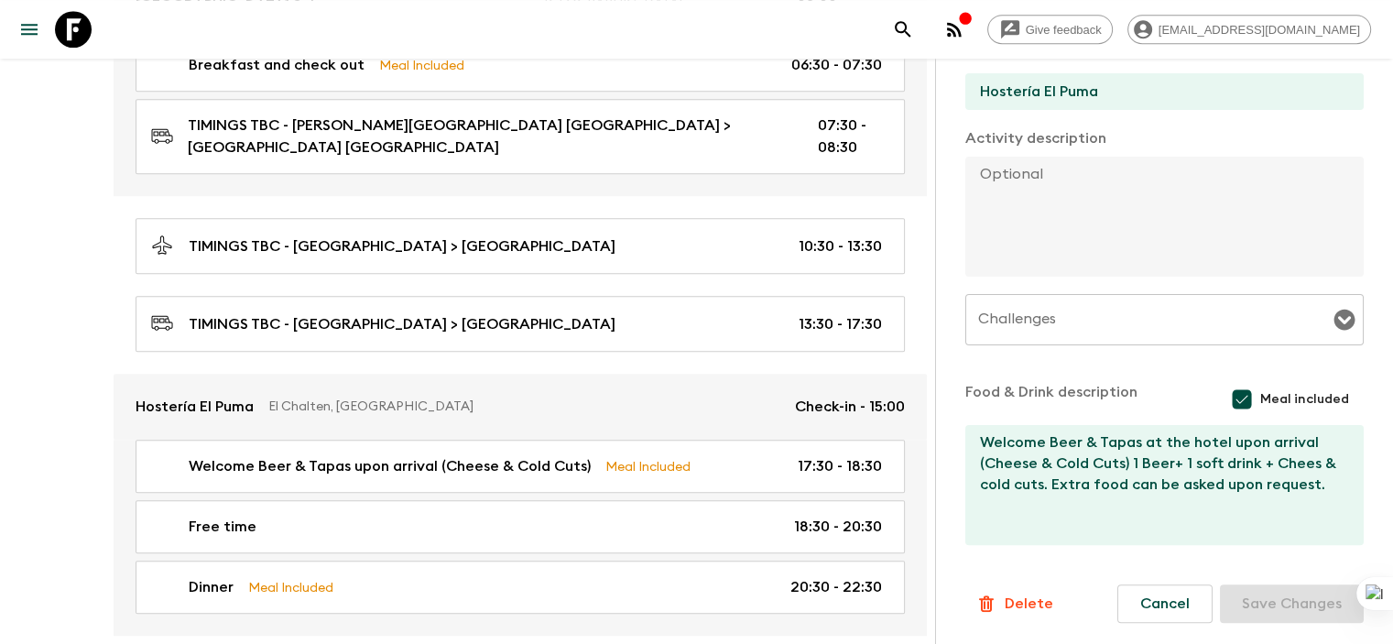
scroll to position [1535, 0]
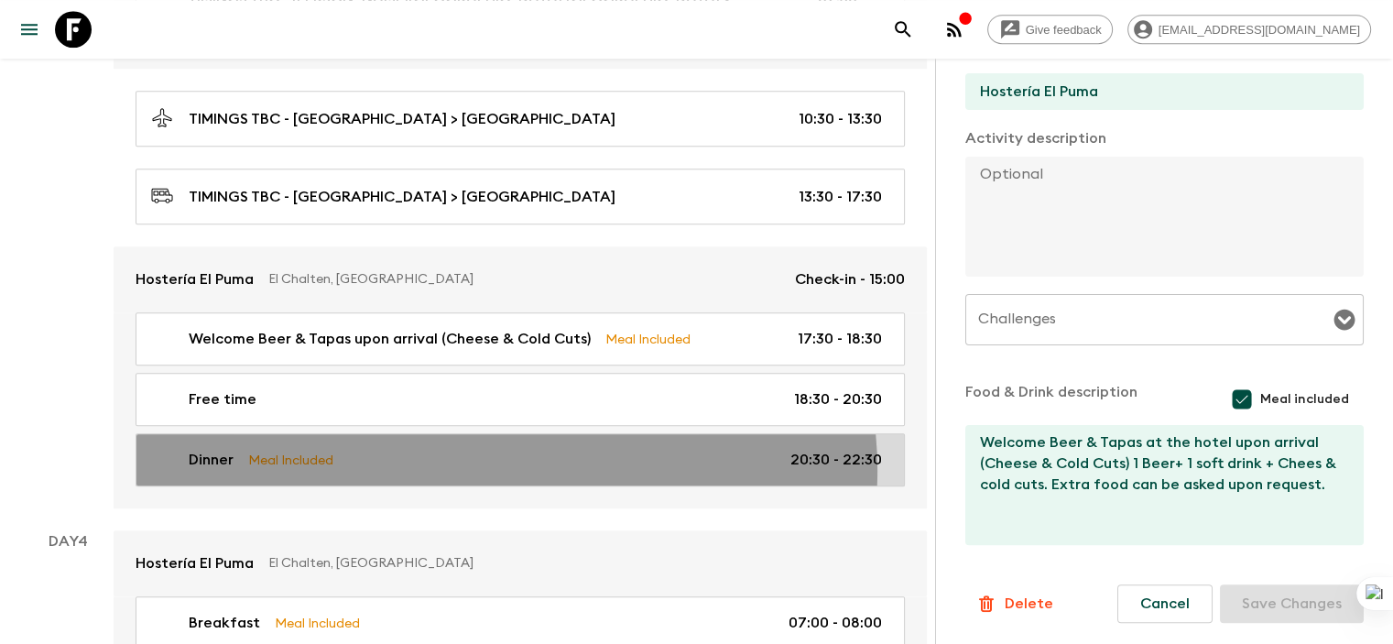
click at [506, 449] on div "Dinner Meal Included 20:30 - 22:30" at bounding box center [516, 460] width 731 height 22
type input "Dinner"
type input "Hosteria El Puma"
type textarea "Set menu TBD + 1 bottle of wine for every 4 guests (1/4 bottle each) or 1 pint …"
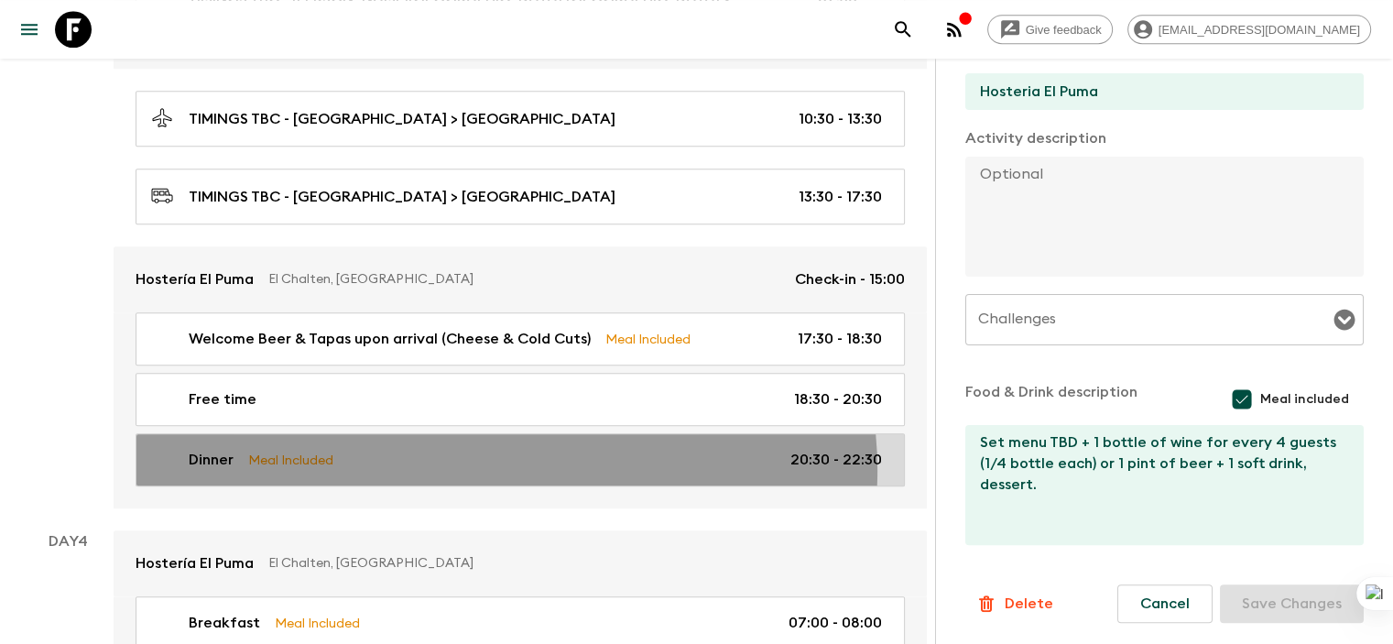
type input "20:30"
type input "22:30"
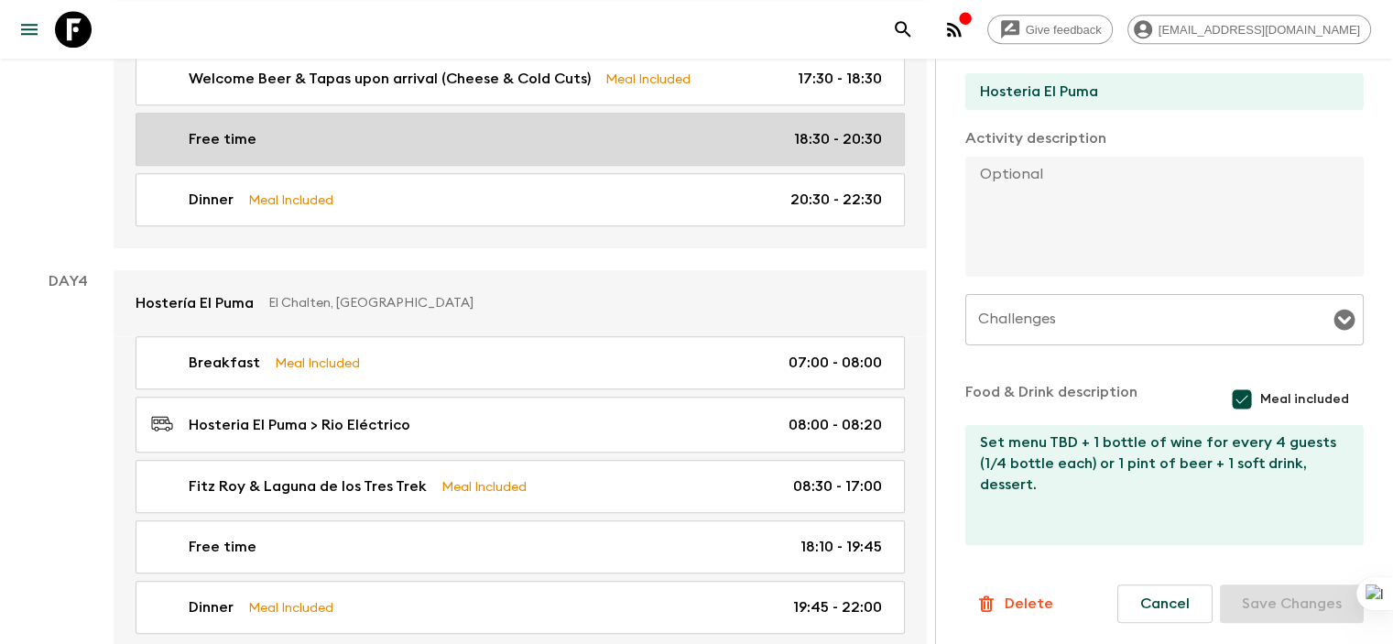
scroll to position [1838, 0]
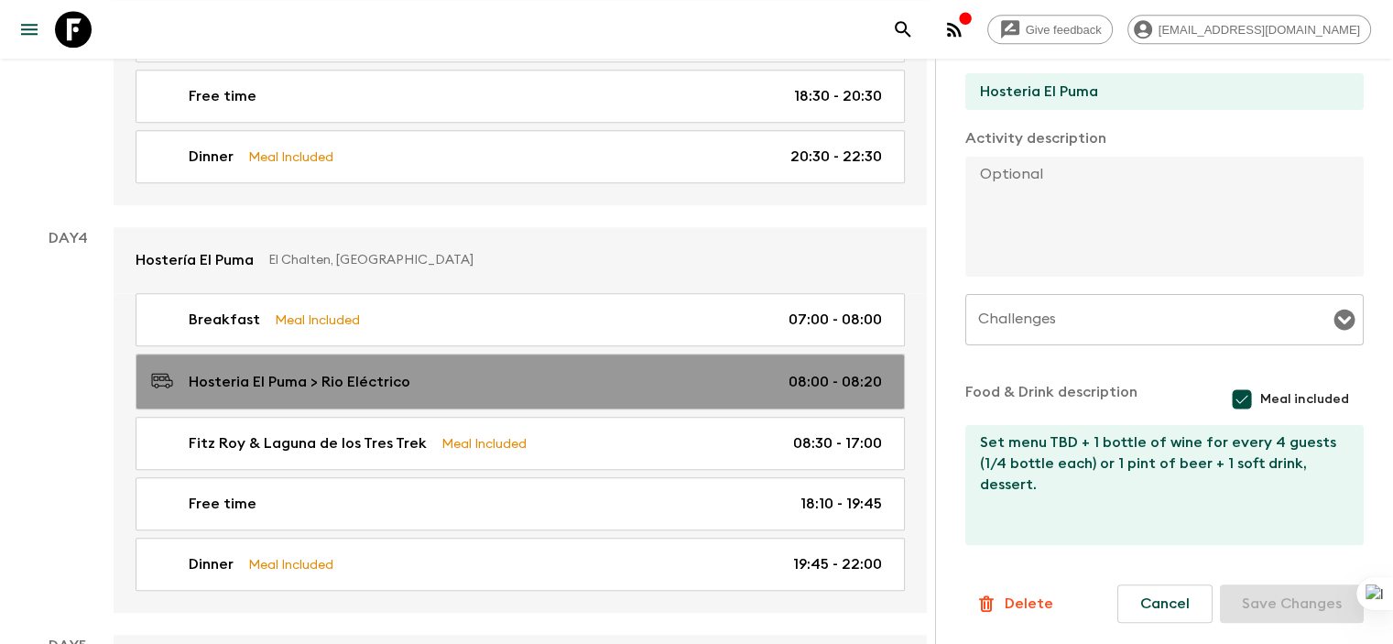
click at [548, 369] on div "Hosteria El Puma > Rio Eléctrico 08:00 - 08:20" at bounding box center [516, 381] width 731 height 25
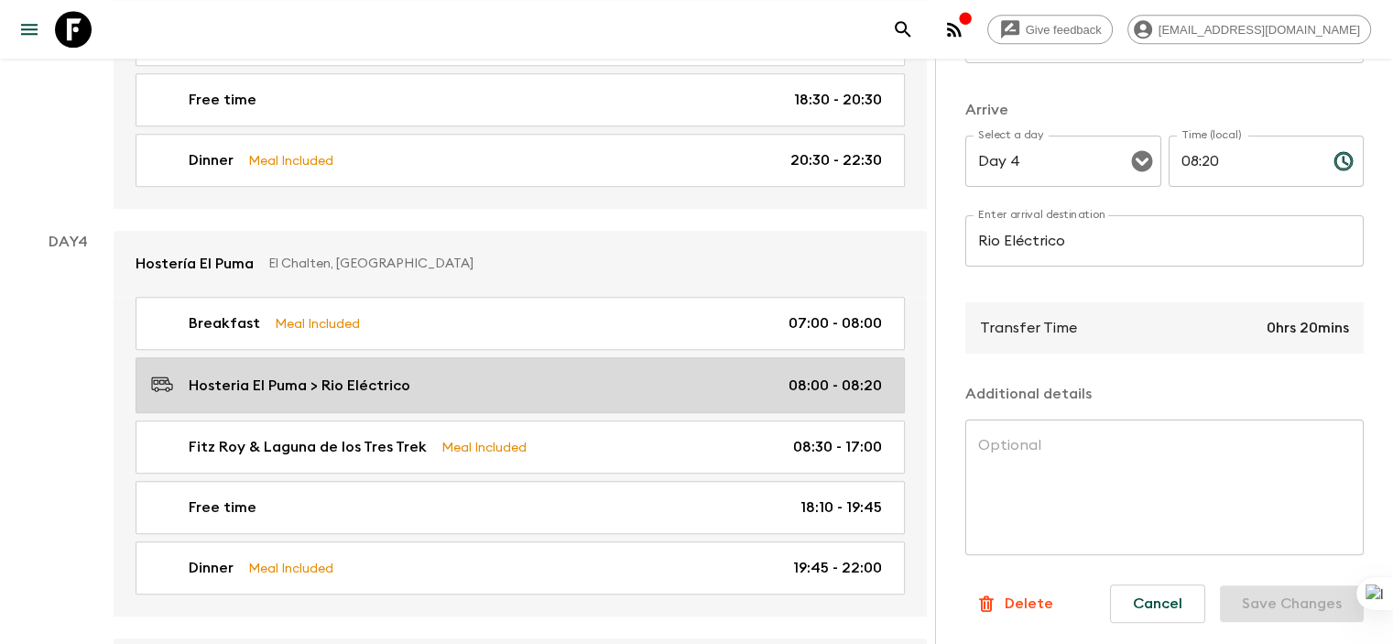
scroll to position [1911, 0]
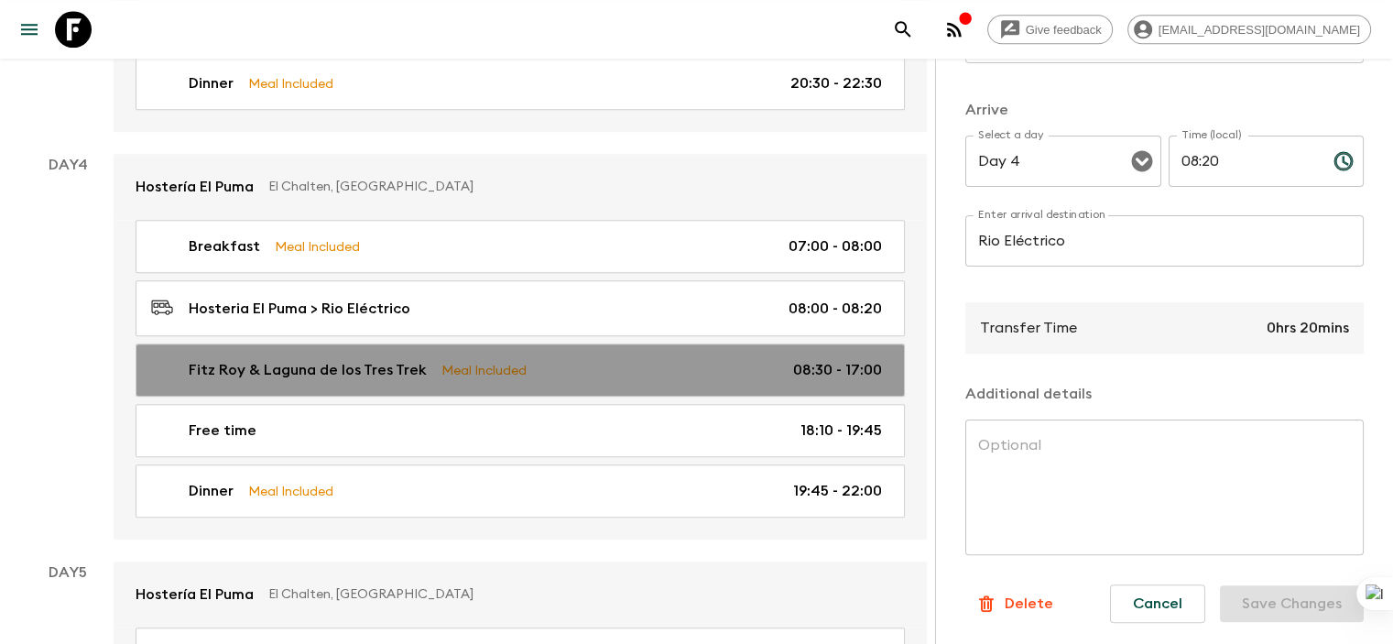
click at [604, 343] on link "Fitz Roy & Laguna de los Tres Trek Meal Included 08:30 - 17:00" at bounding box center [520, 369] width 769 height 53
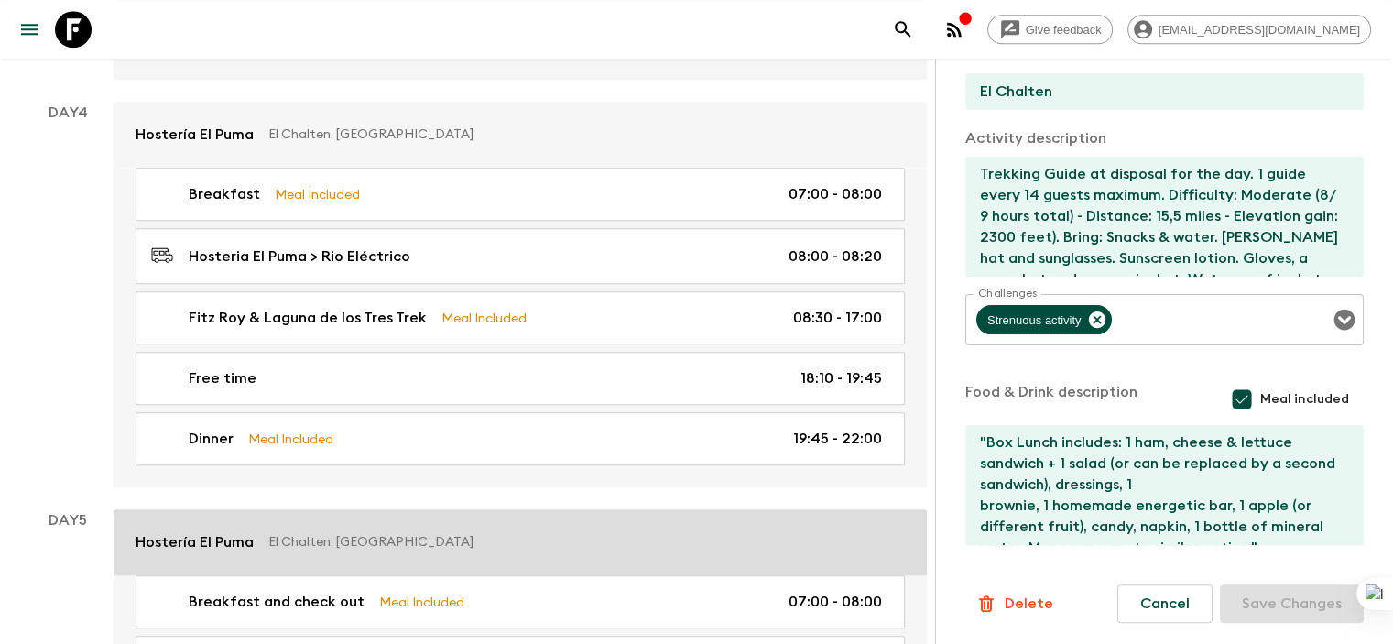
scroll to position [2071, 0]
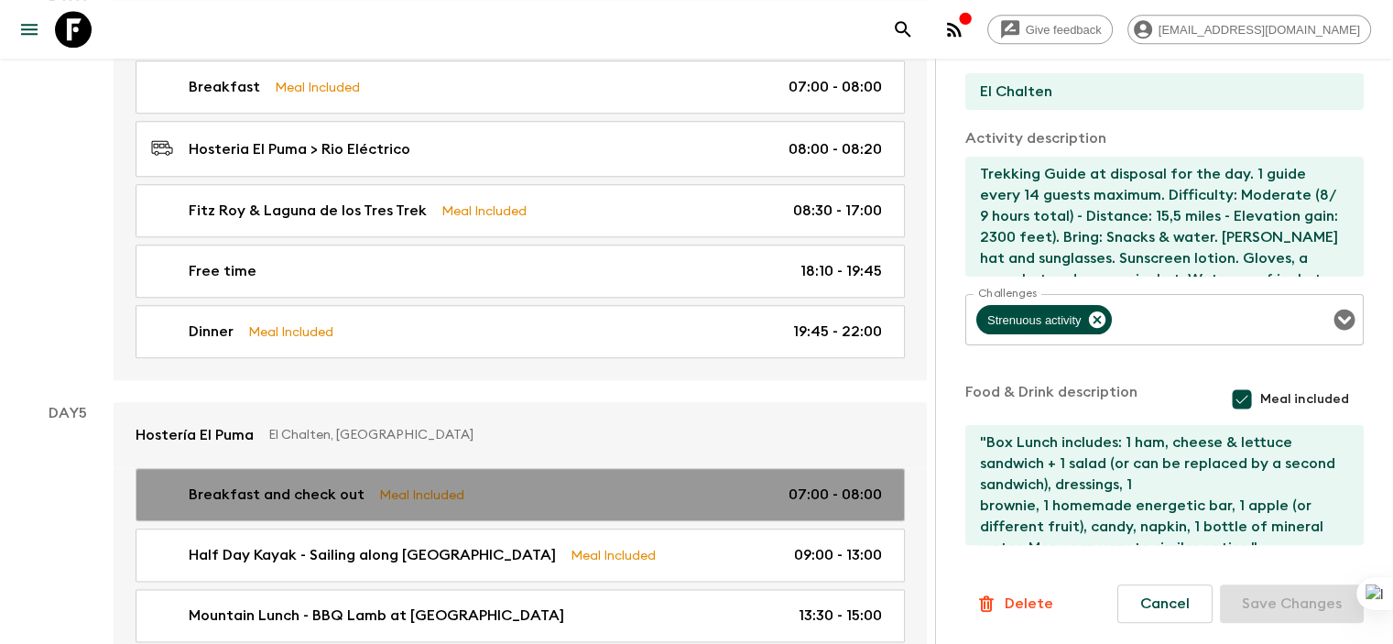
click at [565, 484] on div "Breakfast and check out Meal Included 07:00 - 08:00" at bounding box center [516, 495] width 731 height 22
type input "Breakfast and check out"
type input "Hosteria El Puma"
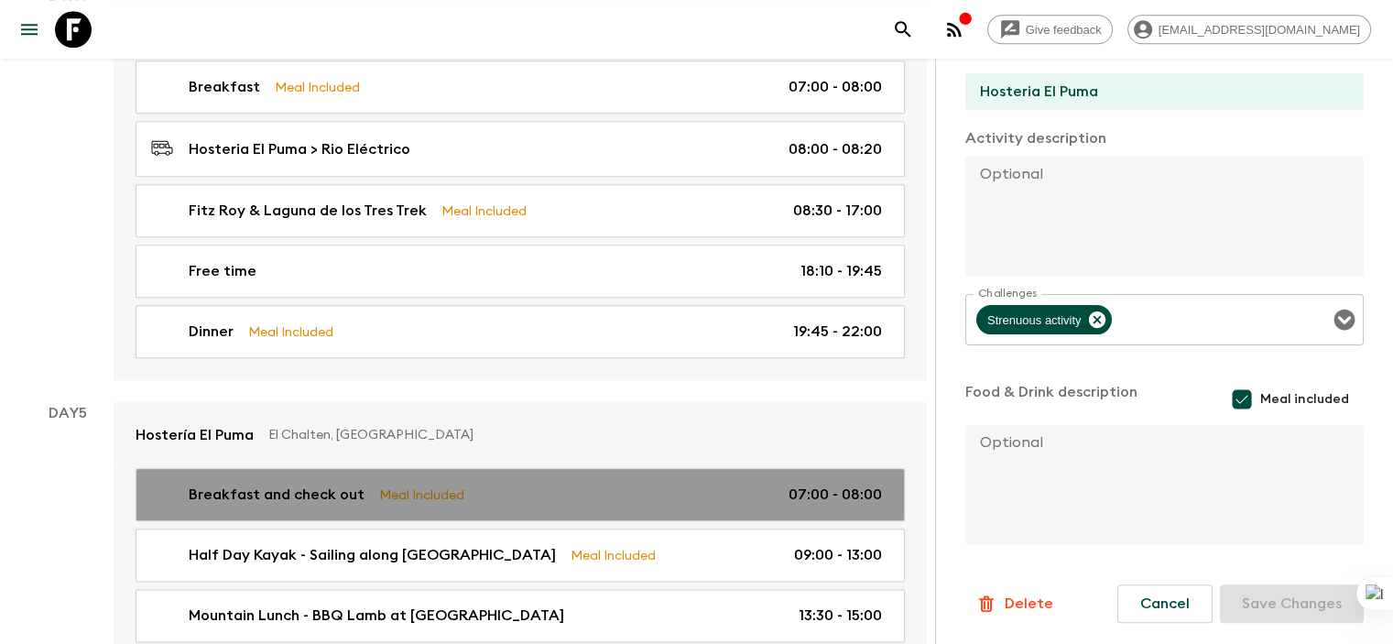
type input "Day 5"
type input "07:00"
type input "Day 5"
type input "08:00"
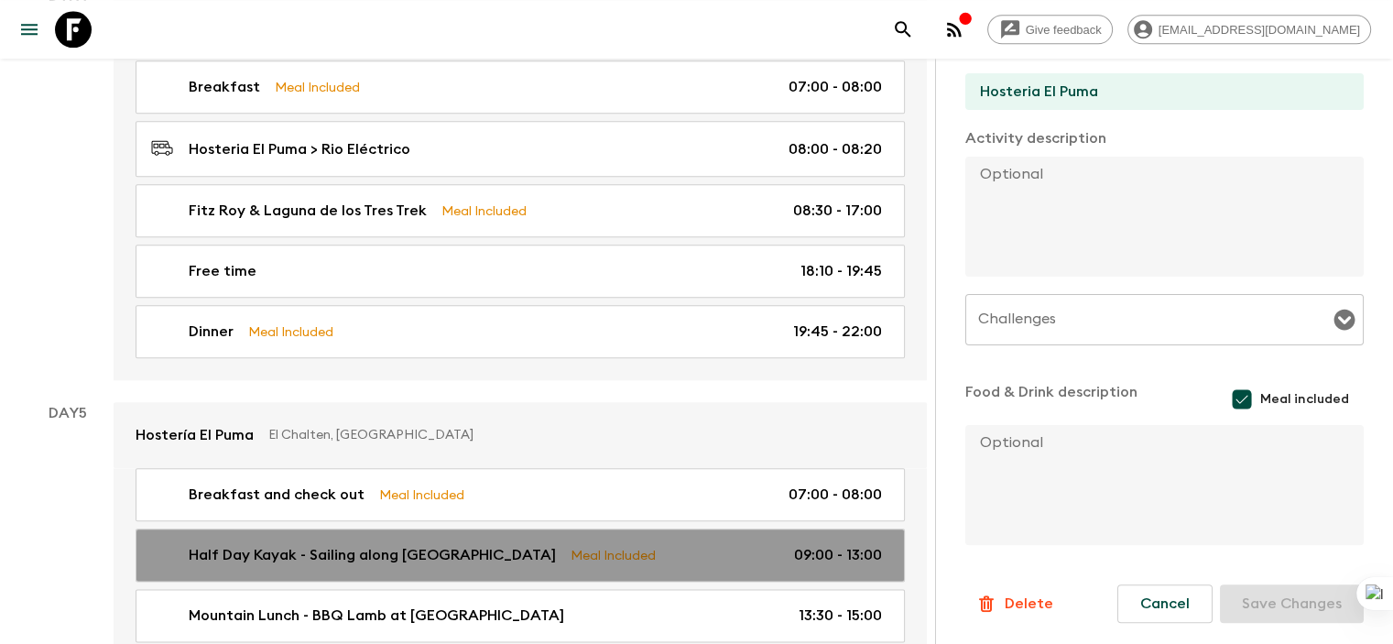
click at [601, 545] on p "Meal Included" at bounding box center [613, 555] width 85 height 20
type input "Half Day Kayak - Sailing along [GEOGRAPHIC_DATA]"
type input "El Chalten"
type input "Bonanza Camp"
type textarea "Loremipsum: Dol - 29 sitamet consecte adipisci el 0.8 seddo ei tem incid, 0 utl…"
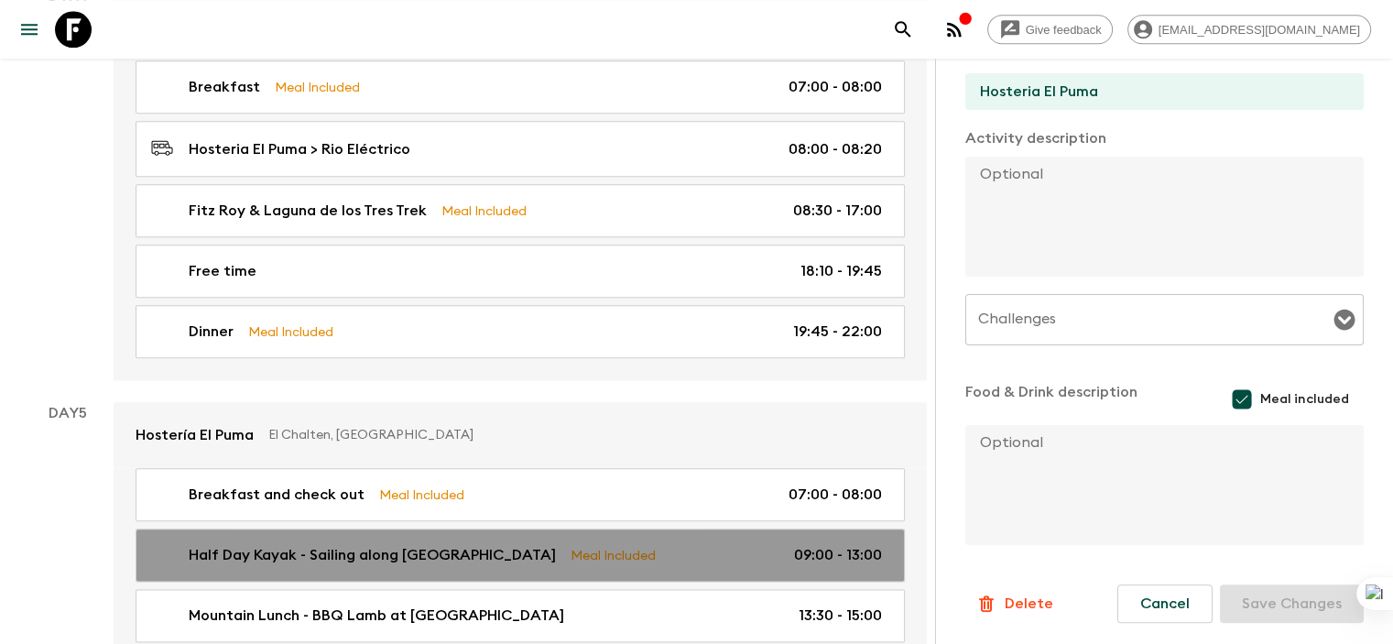
type textarea "Mountain Lunch - BBQ Lamb at [GEOGRAPHIC_DATA]"
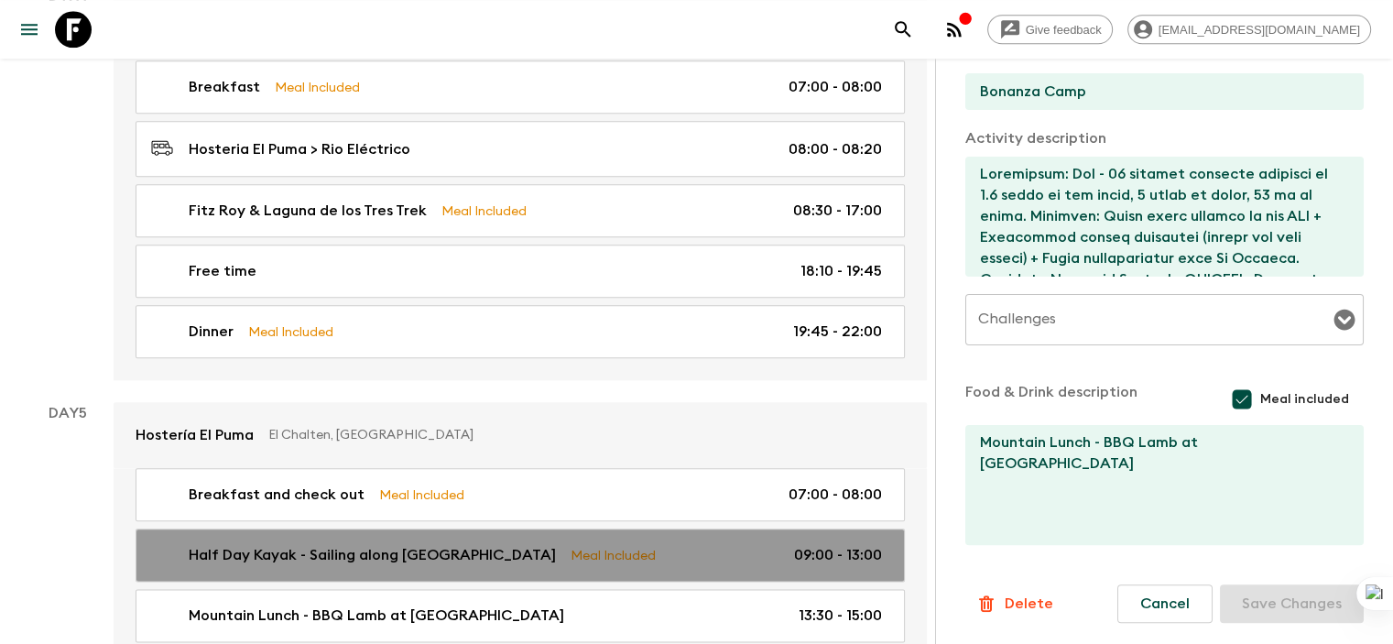
type input "09:00"
type input "13:00"
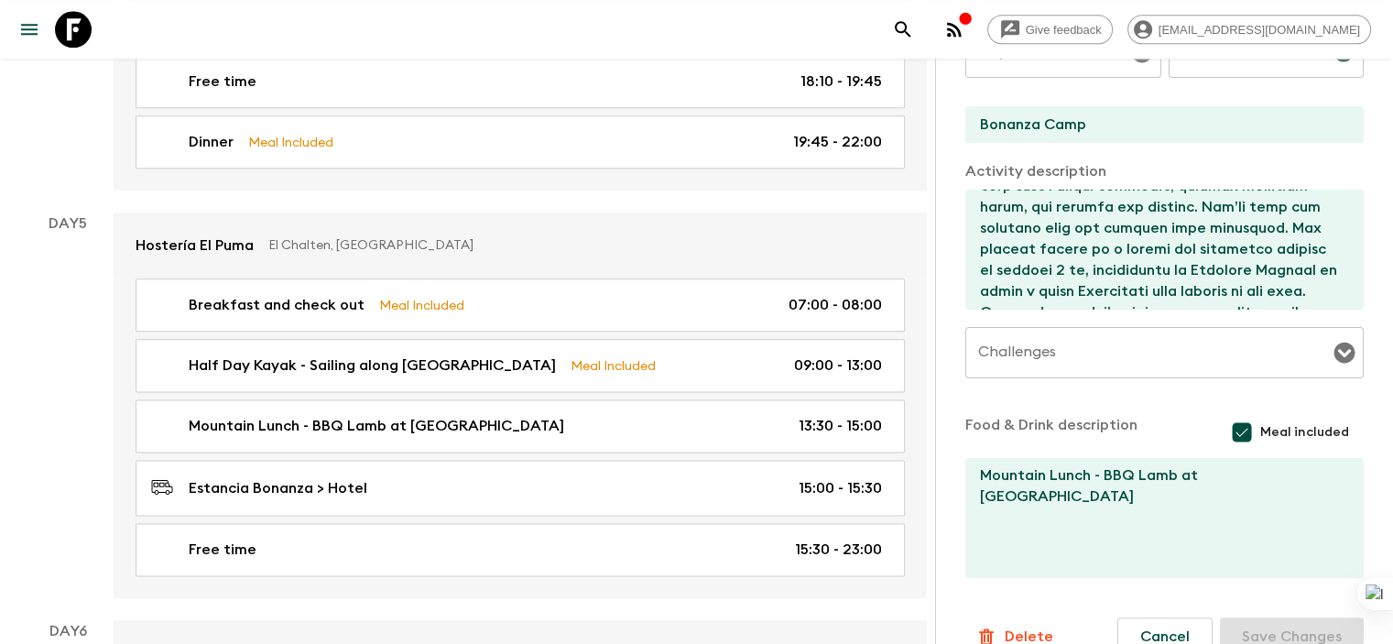
scroll to position [2265, 0]
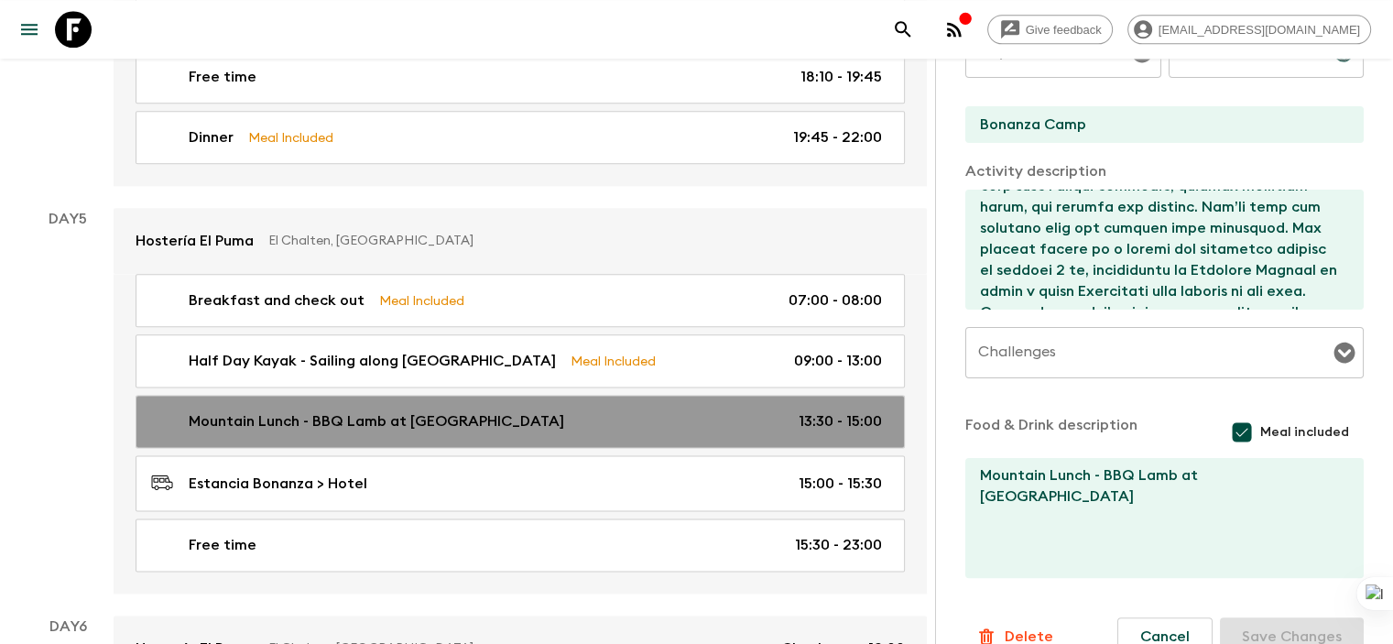
click at [560, 410] on div "Mountain Lunch - BBQ Lamb at Estancia Bonanza 13:30 - 15:00" at bounding box center [516, 421] width 731 height 22
type input "Mountain Lunch - BBQ Lamb at [GEOGRAPHIC_DATA]"
type input "Estancia Bonanza"
checkbox input "false"
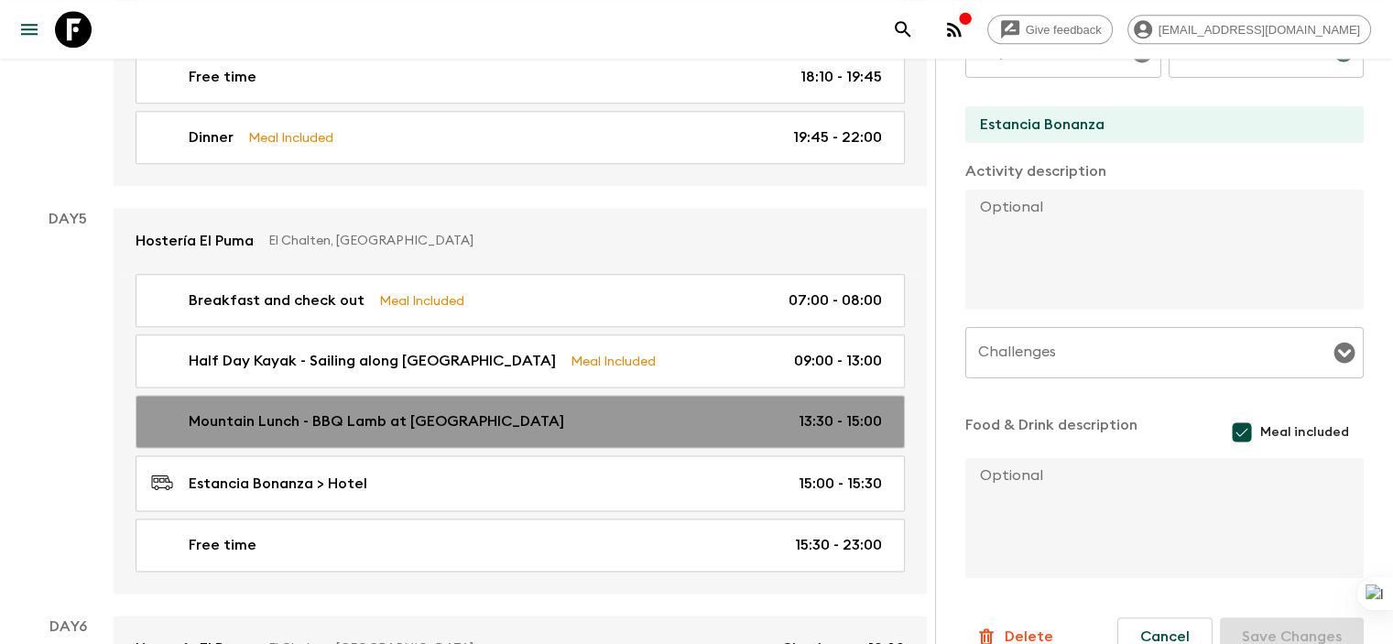
type input "13:30"
type input "15:00"
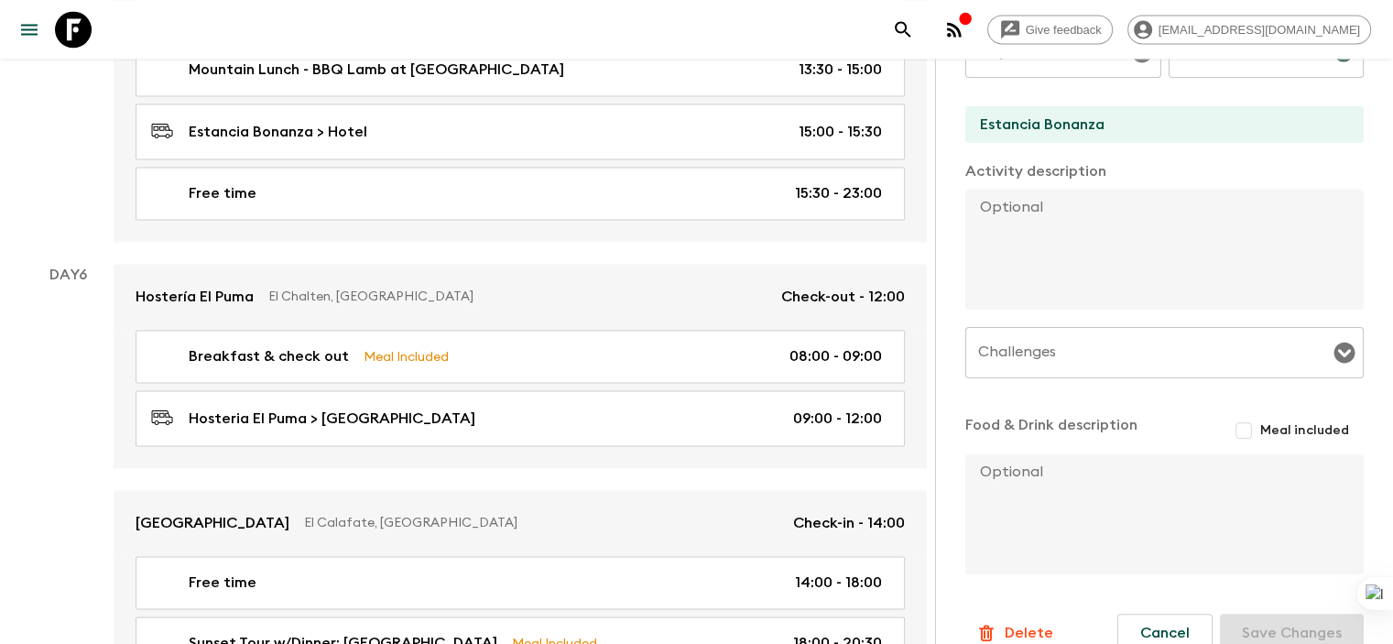
scroll to position [2618, 0]
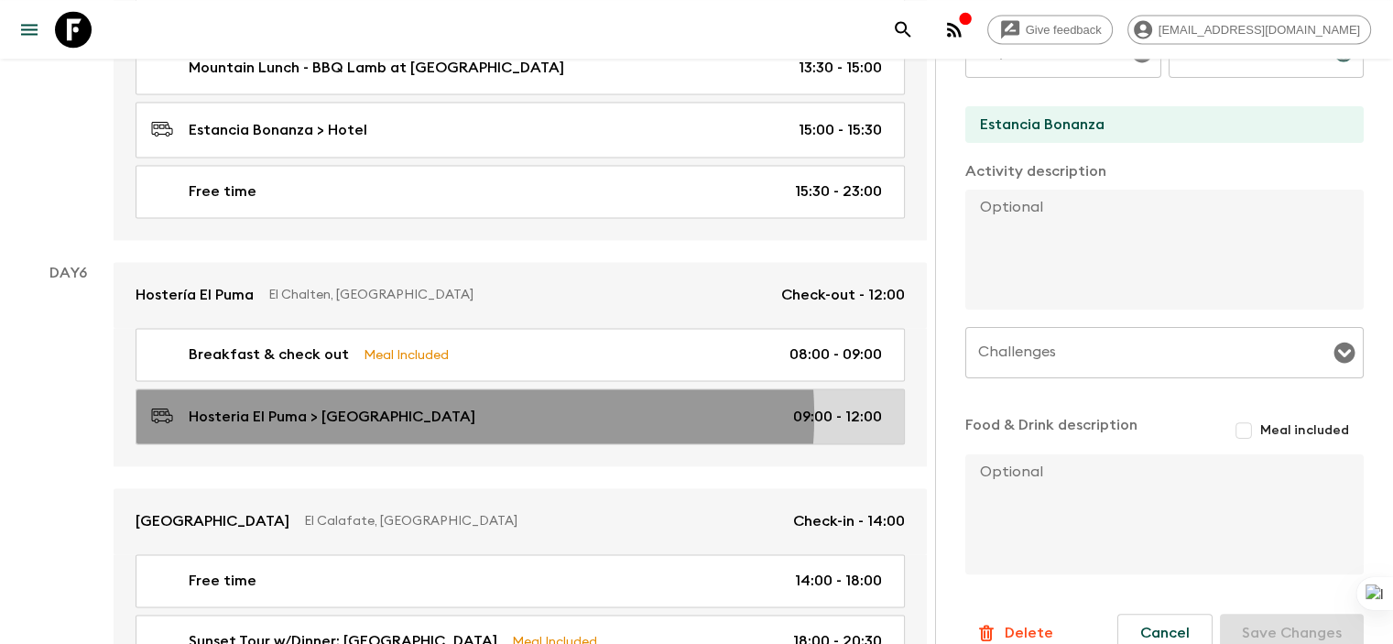
click at [440, 404] on div "Hosteria El Puma > [GEOGRAPHIC_DATA] Parque 09:00 - 12:00" at bounding box center [516, 416] width 731 height 25
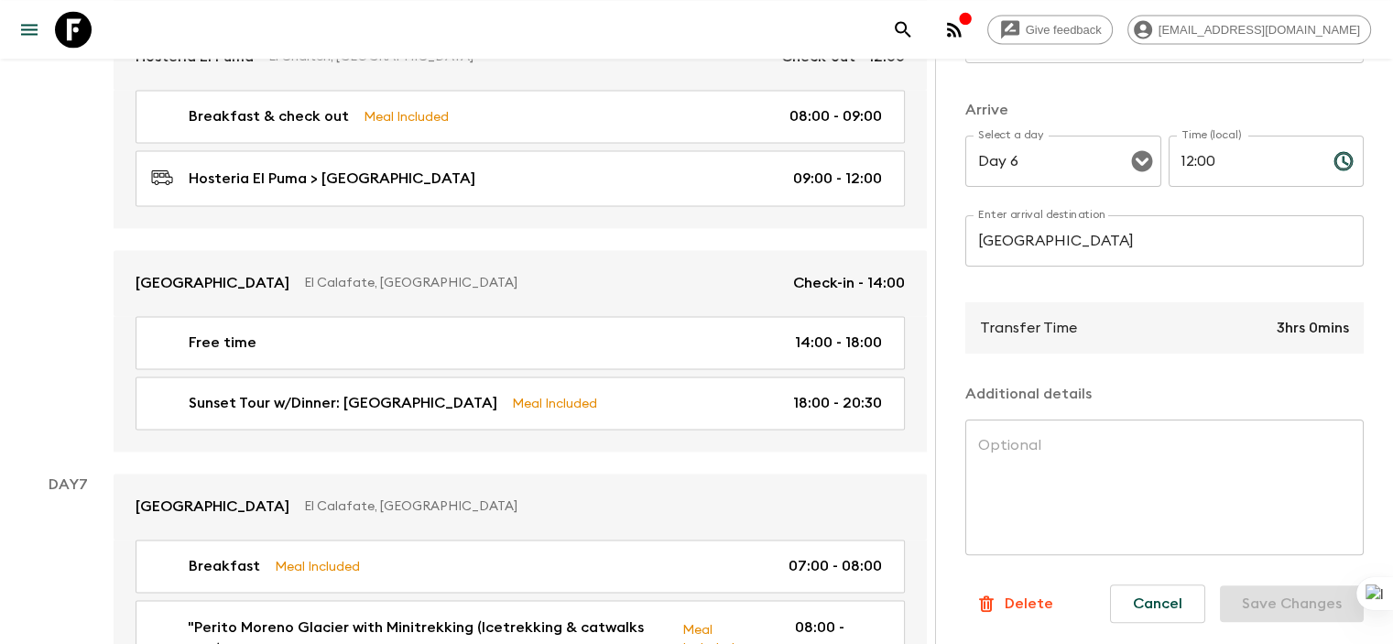
scroll to position [2862, 0]
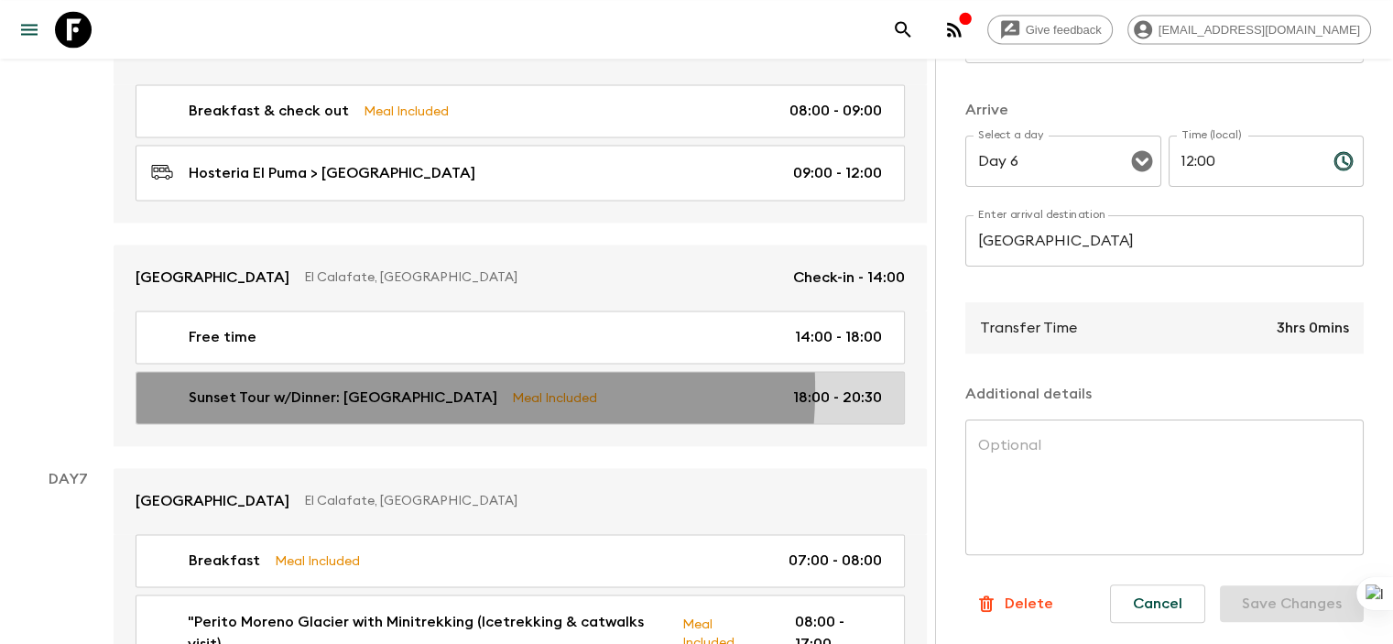
click at [386, 386] on p "Sunset Tour w/Dinner: [GEOGRAPHIC_DATA]" at bounding box center [343, 397] width 309 height 22
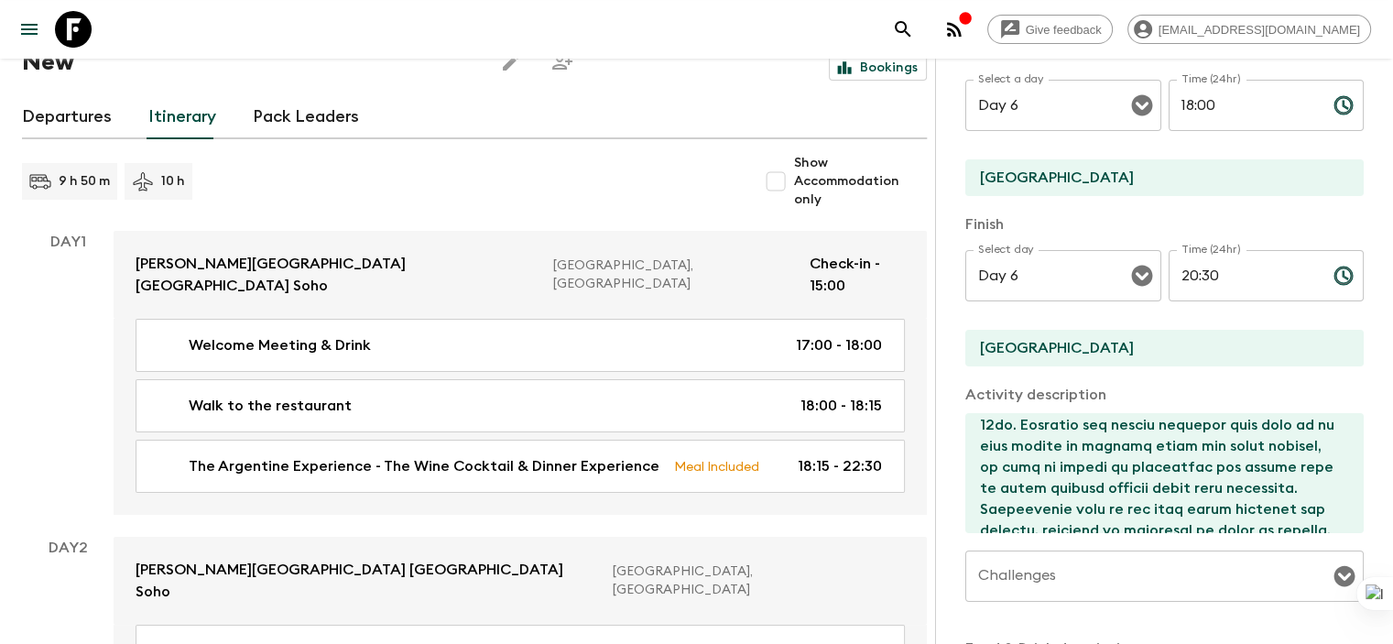
scroll to position [149, 0]
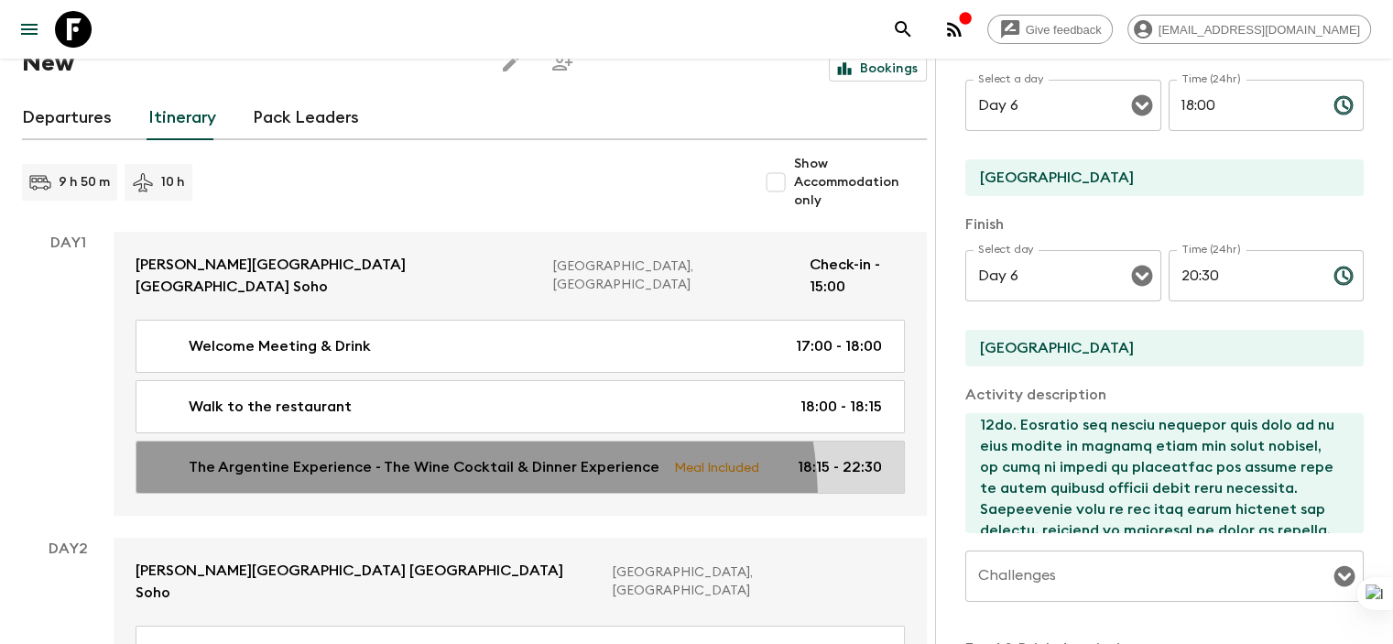
click at [400, 482] on link "The Argentine Experience - The Wine Cocktail & Dinner Experience Meal Included …" at bounding box center [520, 467] width 769 height 53
type input "The Argentine Experience - The Wine Cocktail & Dinner Experience"
type input "Restaurant"
type textarea "Loremipsumd sit ametconse 1-adipis, 82-elit seddoe tempori utla. Etdo ma ali e …"
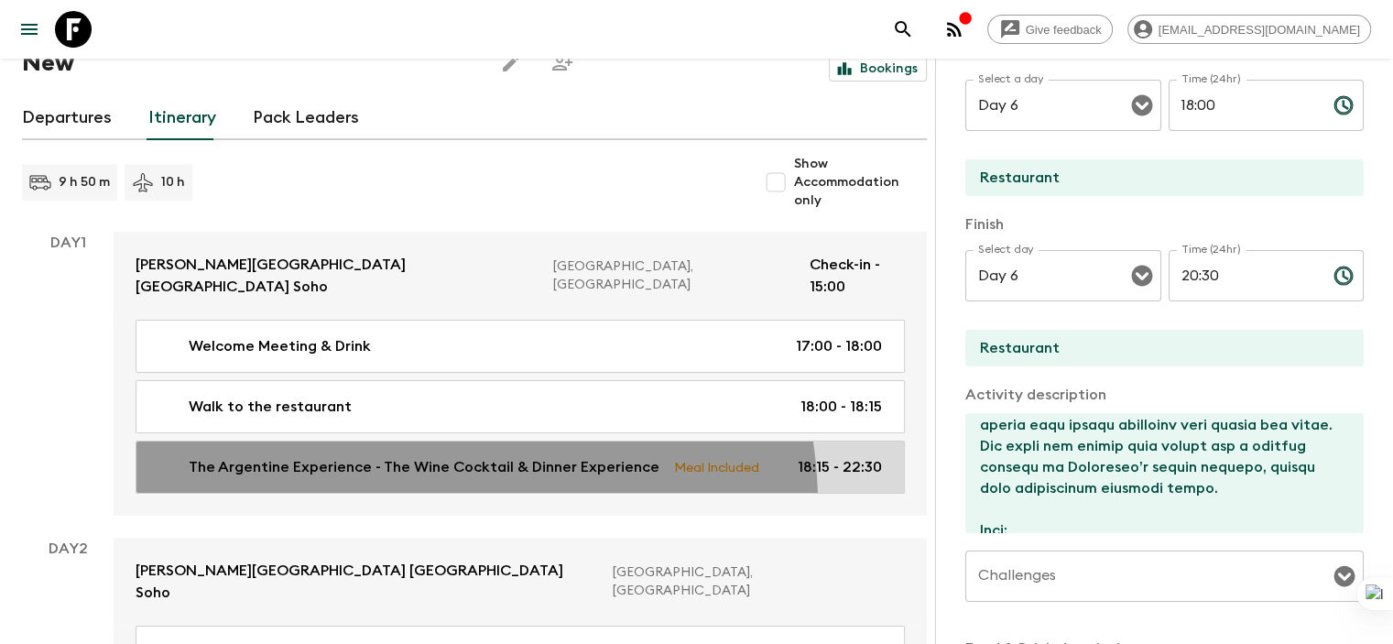
type input "Day 1"
type input "18:15"
type input "Day 1"
type input "22:30"
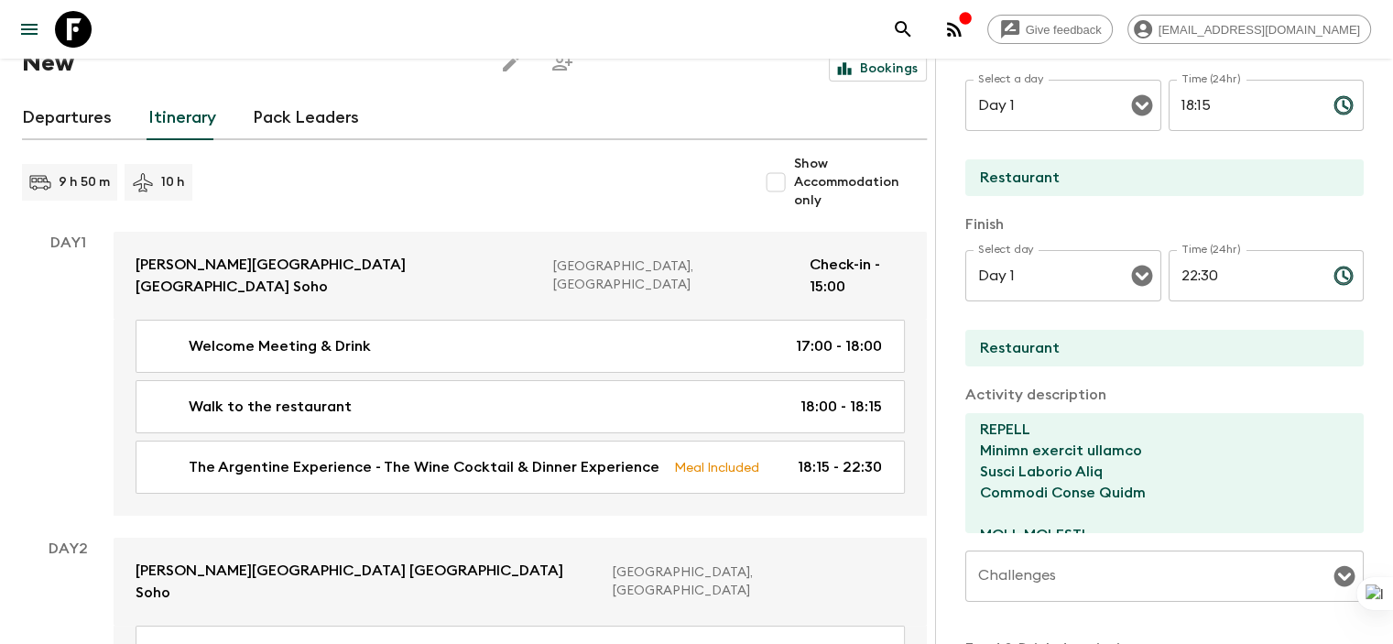
scroll to position [616, 0]
